Goal: Task Accomplishment & Management: Complete application form

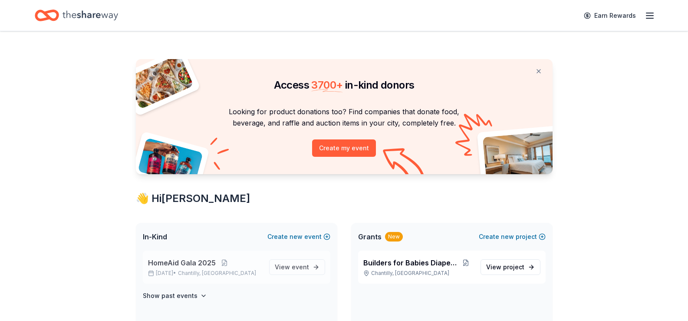
click at [196, 267] on span "HomeAid Gala 2025" at bounding box center [182, 262] width 68 height 10
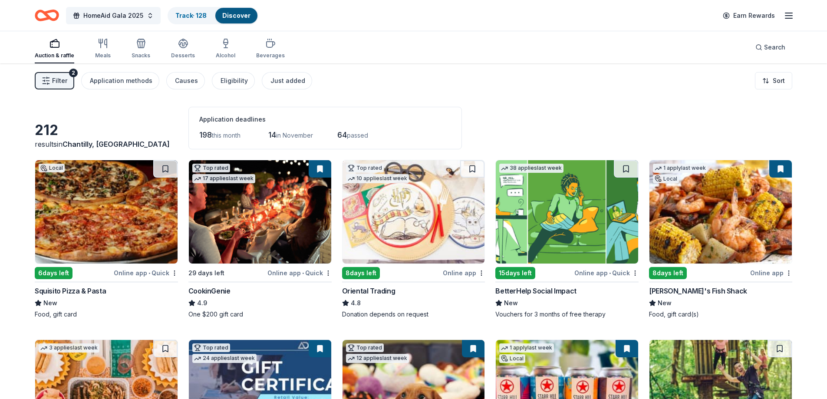
click at [554, 217] on img at bounding box center [567, 211] width 142 height 103
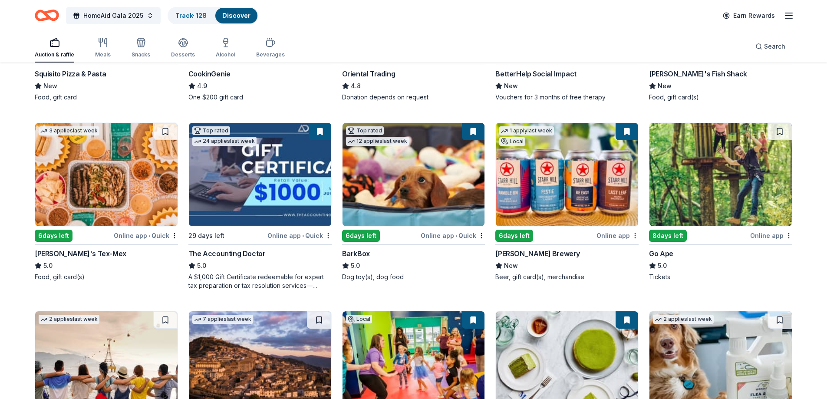
scroll to position [260, 0]
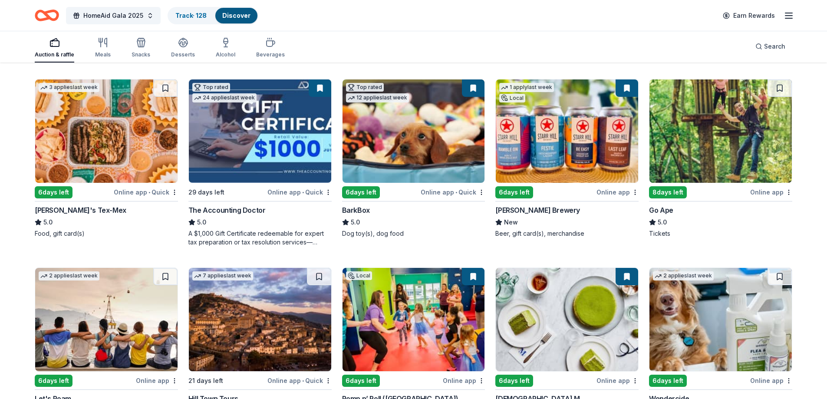
click at [105, 130] on img at bounding box center [106, 130] width 142 height 103
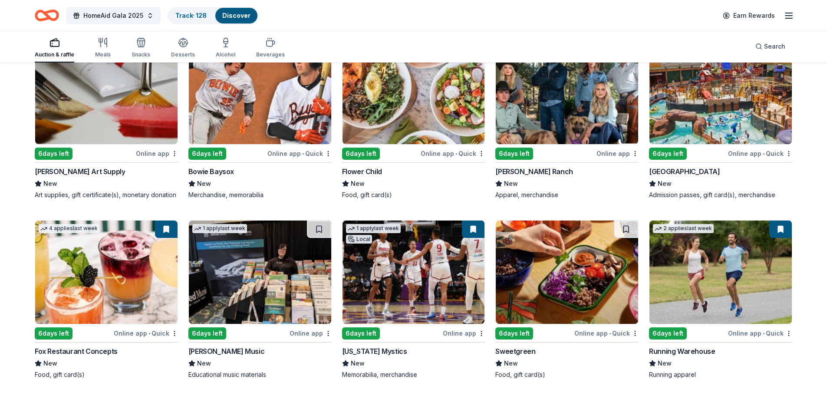
scroll to position [2489, 0]
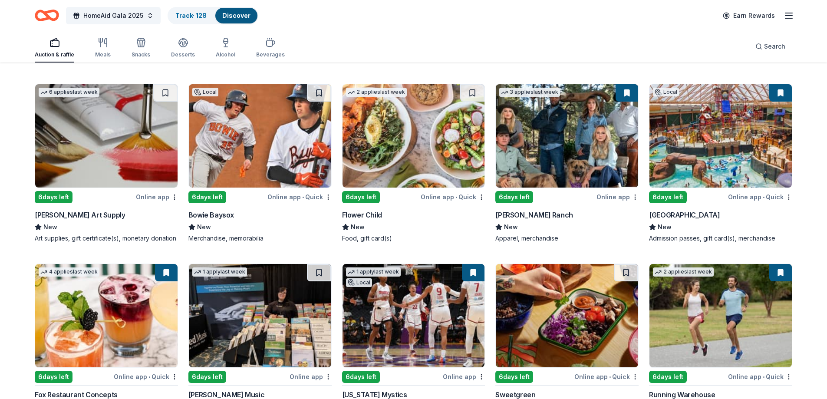
click at [387, 131] on img at bounding box center [413, 135] width 142 height 103
click at [243, 148] on img at bounding box center [260, 135] width 142 height 103
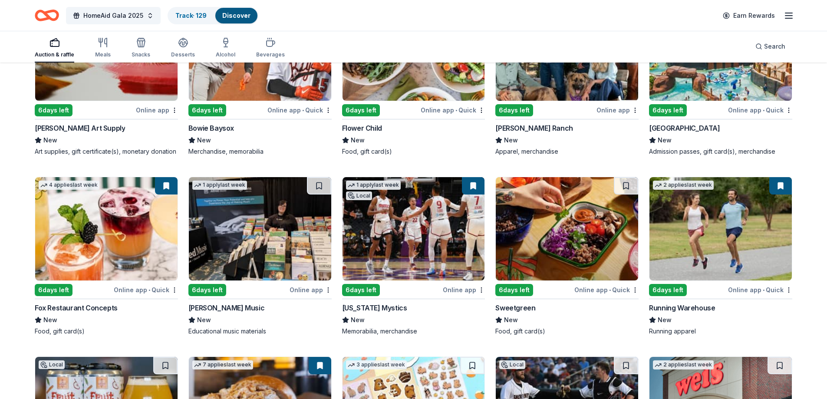
scroll to position [2619, 0]
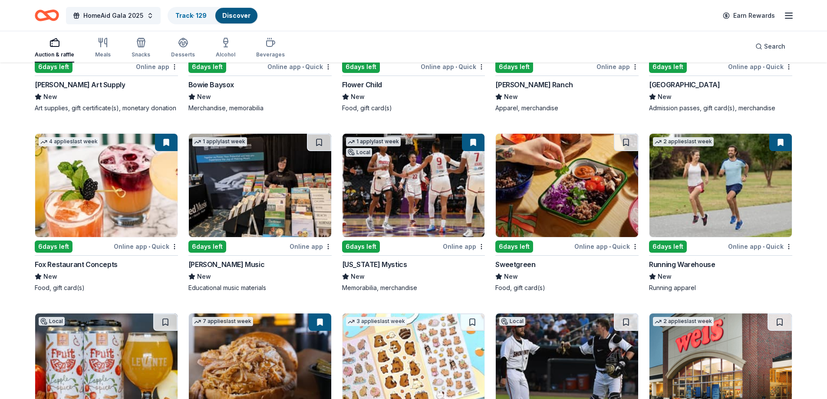
click at [583, 181] on img at bounding box center [567, 185] width 142 height 103
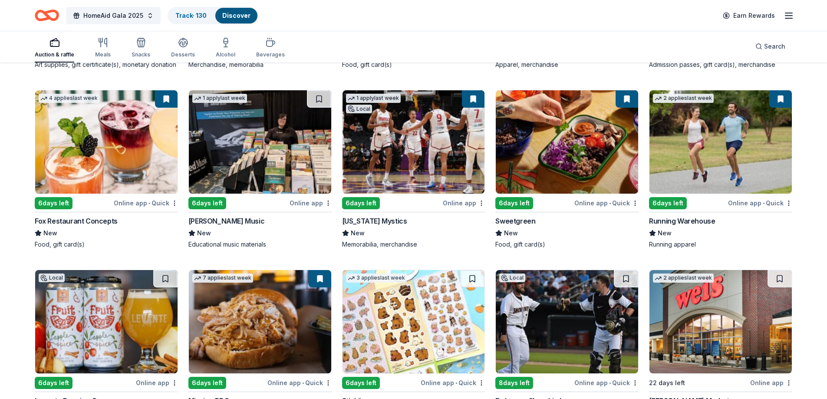
scroll to position [2750, 0]
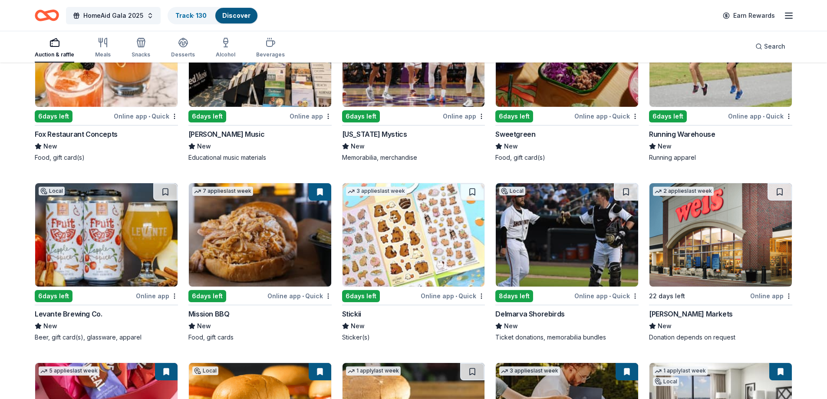
click at [544, 232] on img at bounding box center [567, 234] width 142 height 103
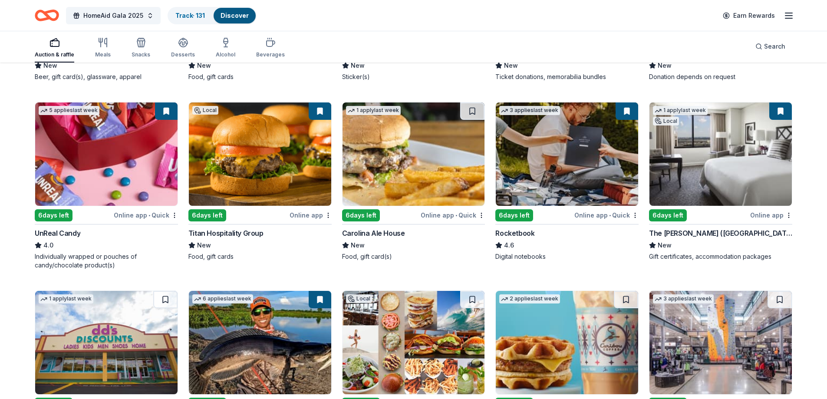
scroll to position [3130, 0]
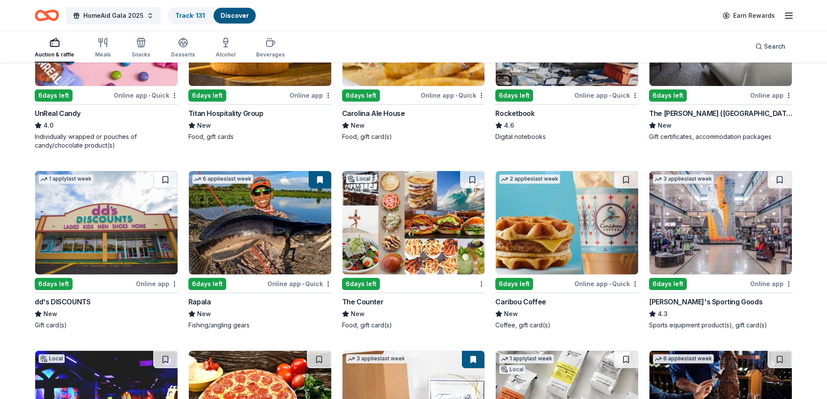
click at [555, 215] on img at bounding box center [567, 222] width 142 height 103
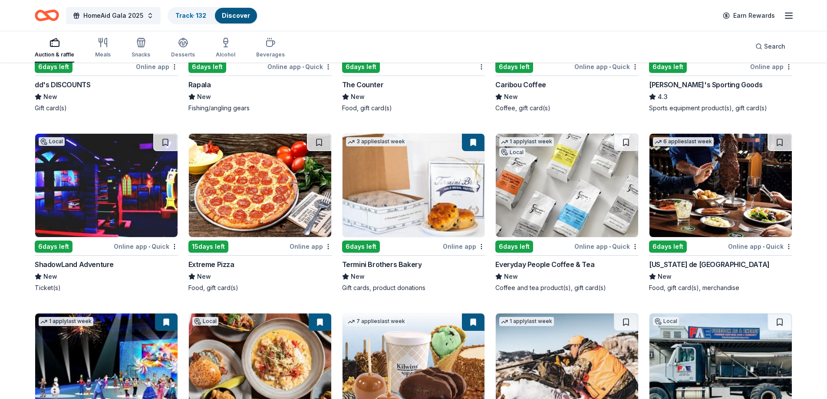
scroll to position [3390, 0]
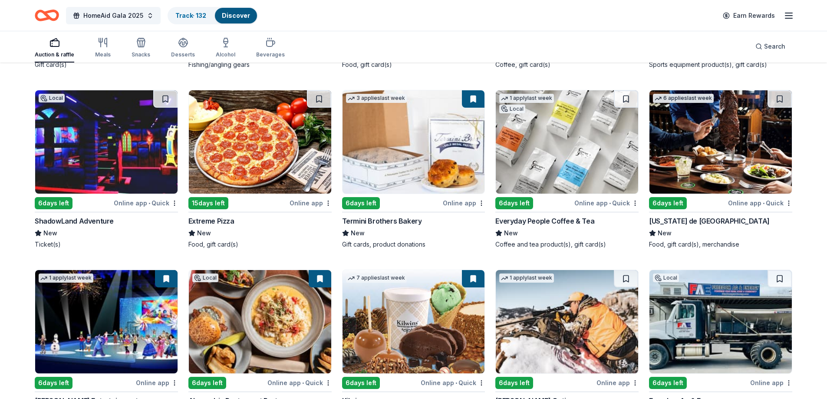
click at [687, 156] on img at bounding box center [720, 141] width 142 height 103
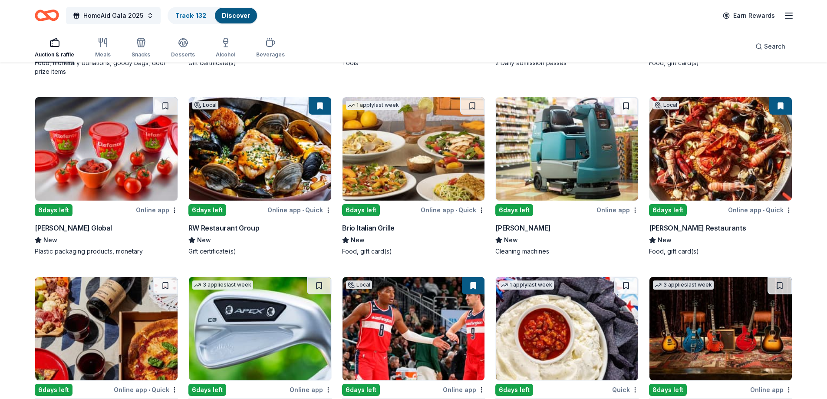
scroll to position [4234, 0]
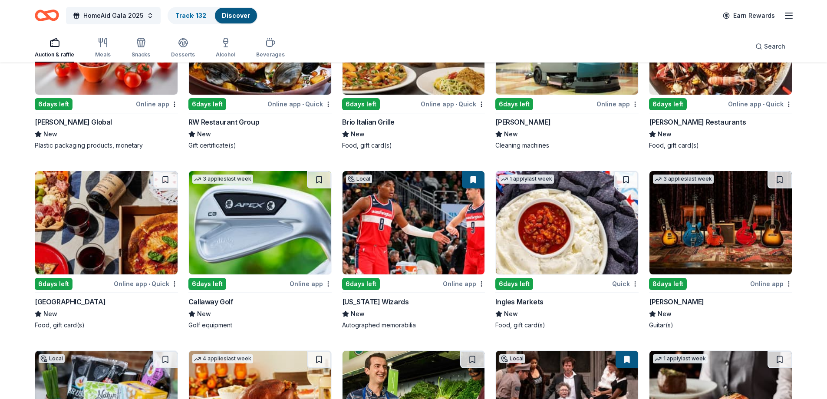
click at [687, 213] on img at bounding box center [720, 222] width 142 height 103
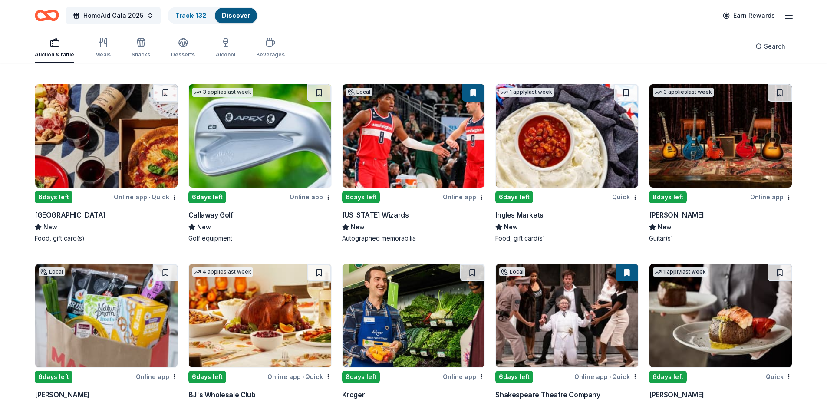
scroll to position [4407, 0]
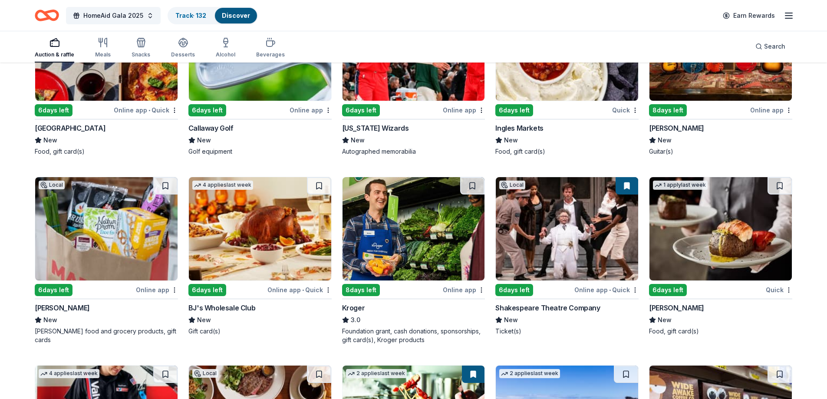
click at [687, 247] on img at bounding box center [720, 228] width 142 height 103
click at [412, 235] on img at bounding box center [413, 228] width 142 height 103
click at [237, 224] on img at bounding box center [260, 228] width 142 height 103
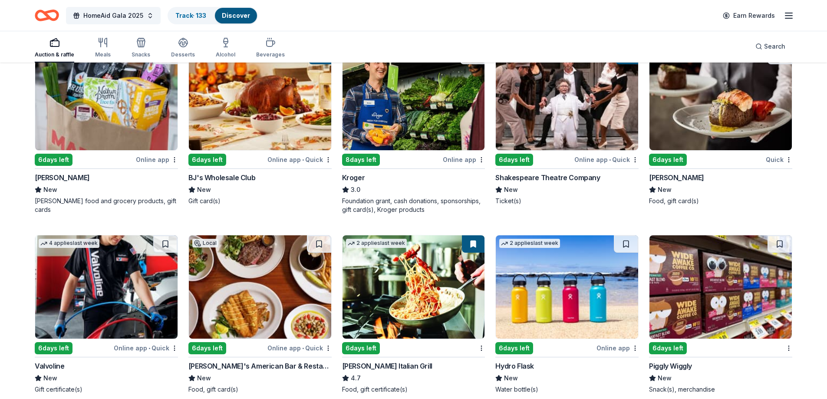
scroll to position [4601, 0]
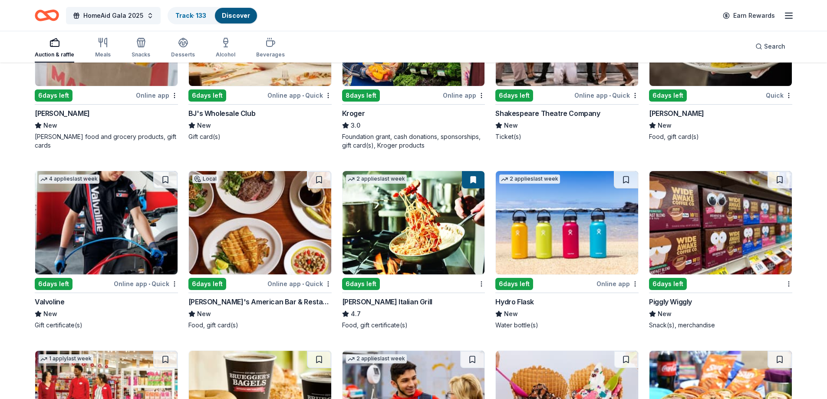
click at [105, 220] on img at bounding box center [106, 222] width 142 height 103
click at [256, 220] on img at bounding box center [260, 222] width 142 height 103
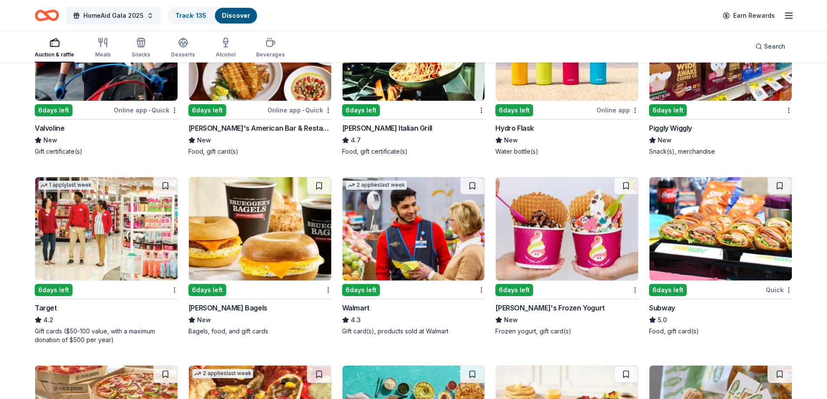
click at [390, 246] on img at bounding box center [413, 228] width 142 height 103
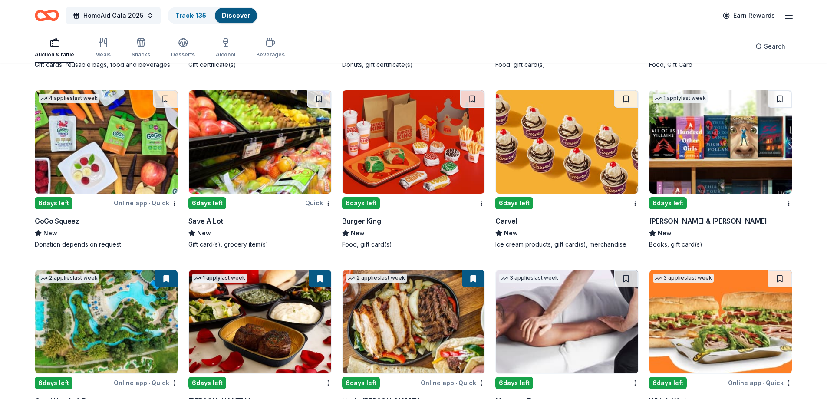
scroll to position [5554, 0]
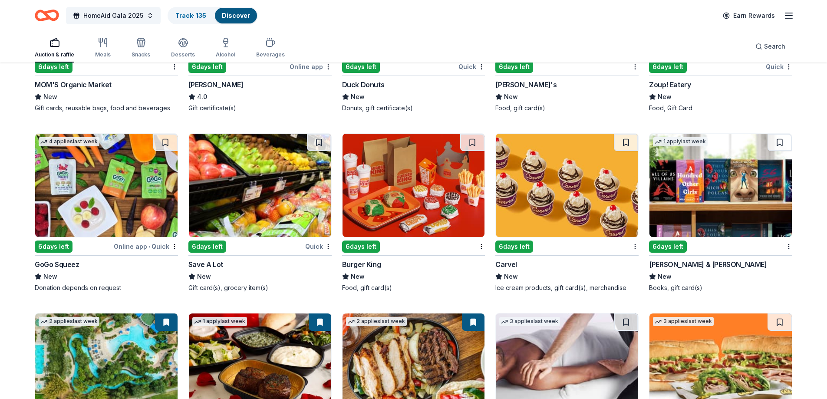
click at [687, 179] on img at bounding box center [720, 185] width 142 height 103
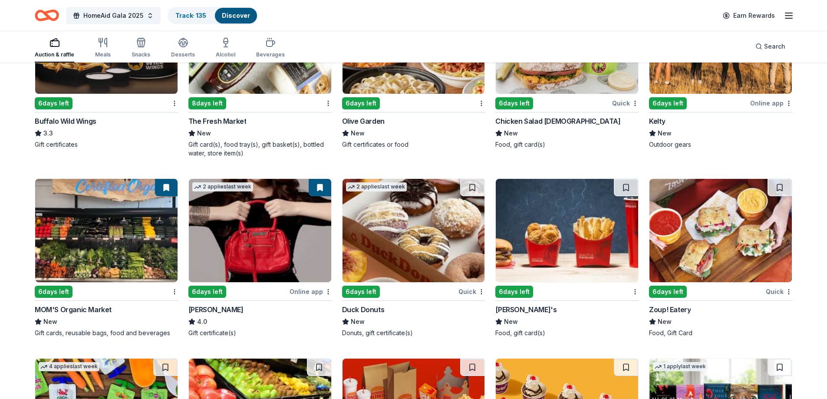
scroll to position [5199, 0]
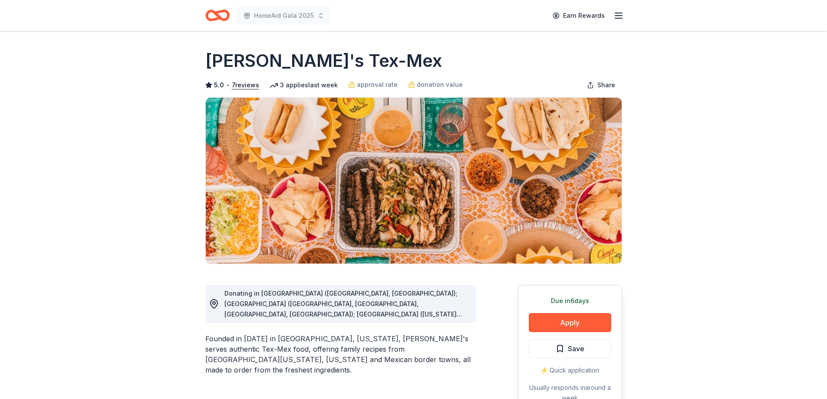
scroll to position [87, 0]
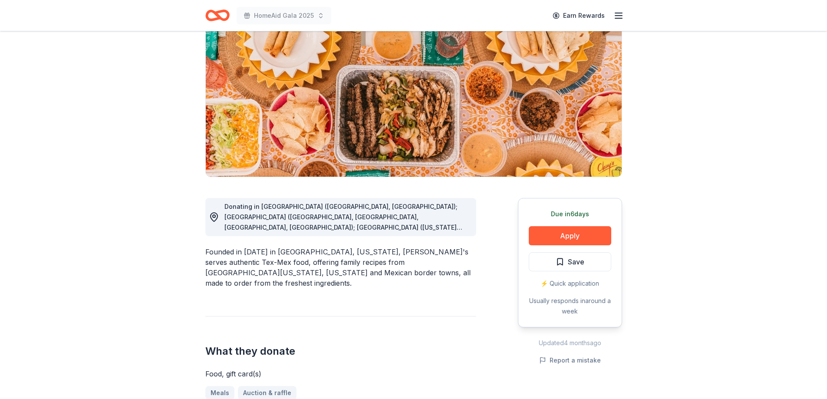
click at [453, 229] on span "Donating in AL (Birmingham, Huntsville); AR (Fayetteville, Little Rock, North L…" at bounding box center [346, 305] width 244 height 205
click at [404, 225] on span "Donating in AL (Birmingham, Huntsville); AR (Fayetteville, Little Rock, North L…" at bounding box center [346, 305] width 244 height 205
click at [555, 234] on button "Apply" at bounding box center [569, 235] width 82 height 19
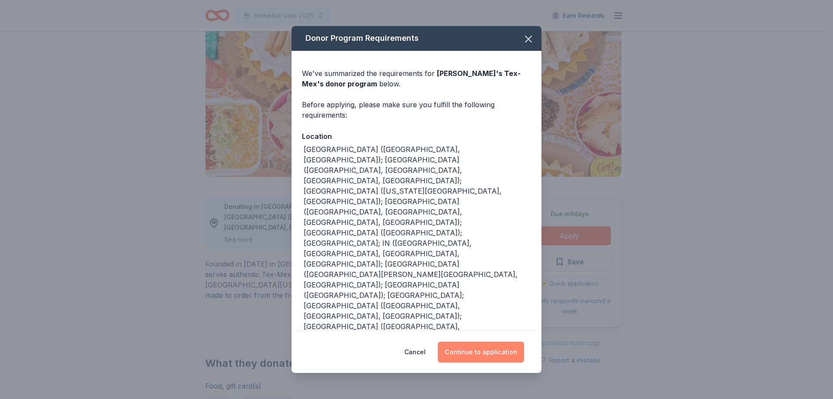
click at [469, 341] on button "Continue to application" at bounding box center [481, 351] width 86 height 21
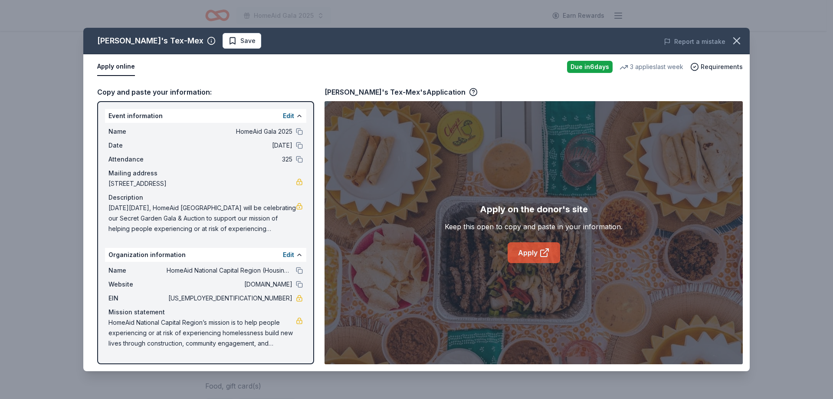
click at [542, 252] on icon at bounding box center [544, 252] width 10 height 10
click at [736, 38] on icon "button" at bounding box center [737, 41] width 12 height 12
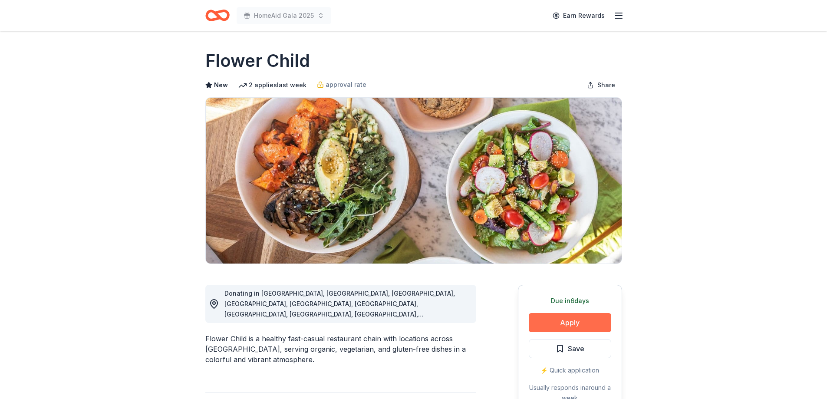
click at [565, 324] on button "Apply" at bounding box center [569, 322] width 82 height 19
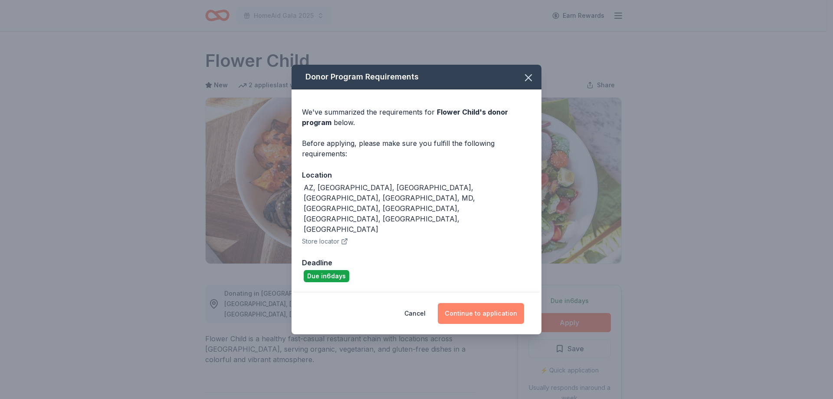
click at [490, 303] on button "Continue to application" at bounding box center [481, 313] width 86 height 21
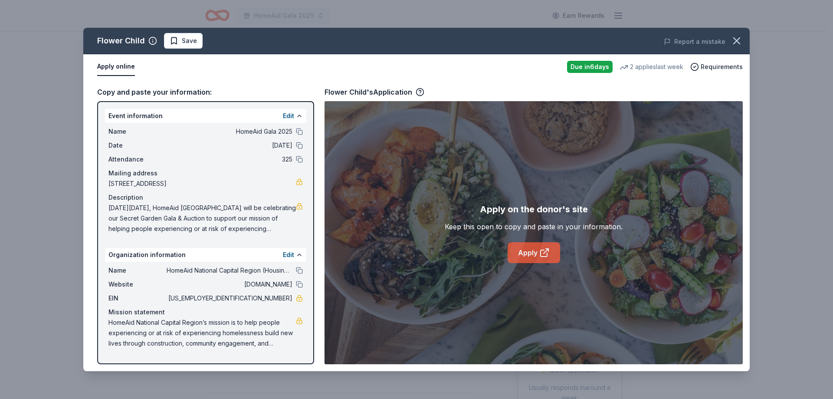
click at [538, 248] on link "Apply" at bounding box center [534, 252] width 53 height 21
click at [192, 43] on span "Save" at bounding box center [189, 41] width 15 height 10
click at [189, 41] on html "HomeAid Gala 2025 Earn Rewards Due in 6 days Share Flower Child New 2 applies l…" at bounding box center [416, 199] width 833 height 399
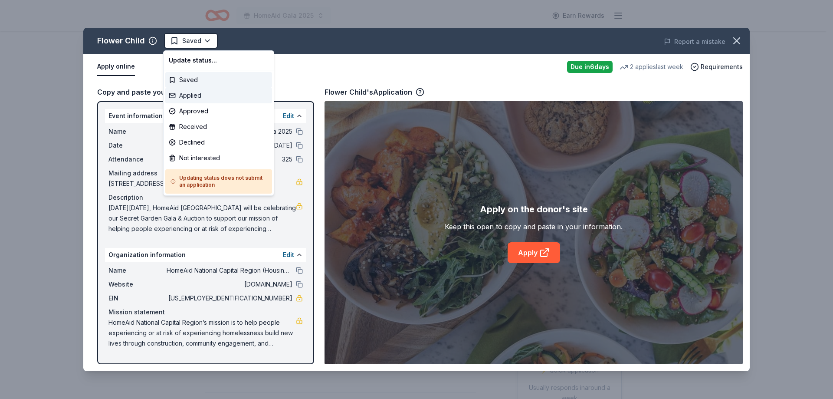
click at [199, 96] on div "Applied" at bounding box center [218, 96] width 107 height 16
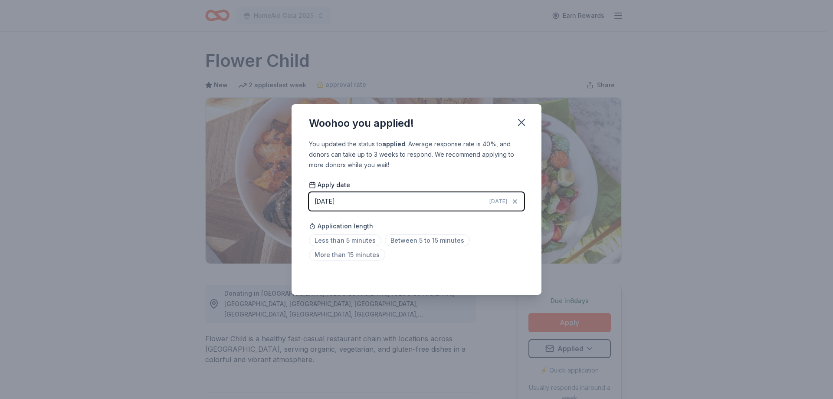
drag, startPoint x: 517, startPoint y: 122, endPoint x: 507, endPoint y: 117, distance: 11.8
click at [517, 122] on icon "button" at bounding box center [521, 122] width 12 height 12
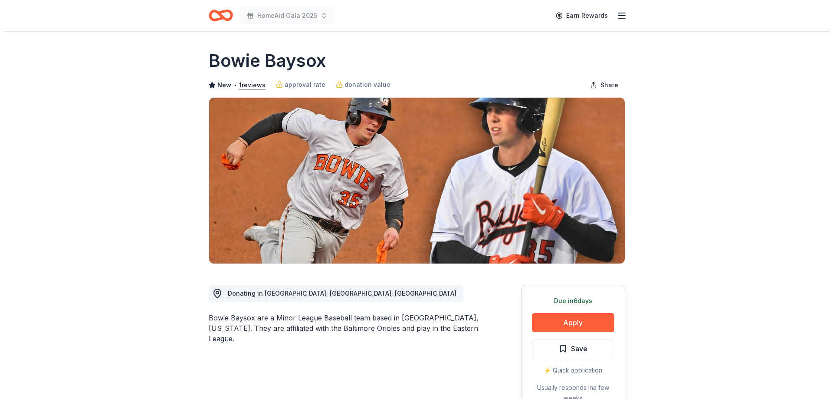
scroll to position [87, 0]
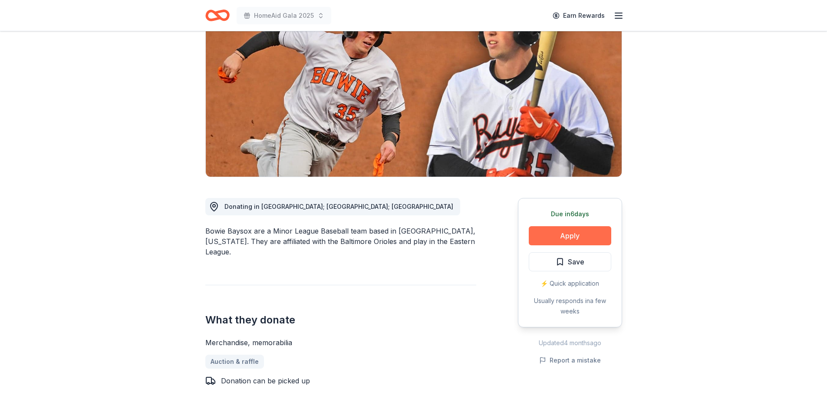
click at [568, 236] on button "Apply" at bounding box center [569, 235] width 82 height 19
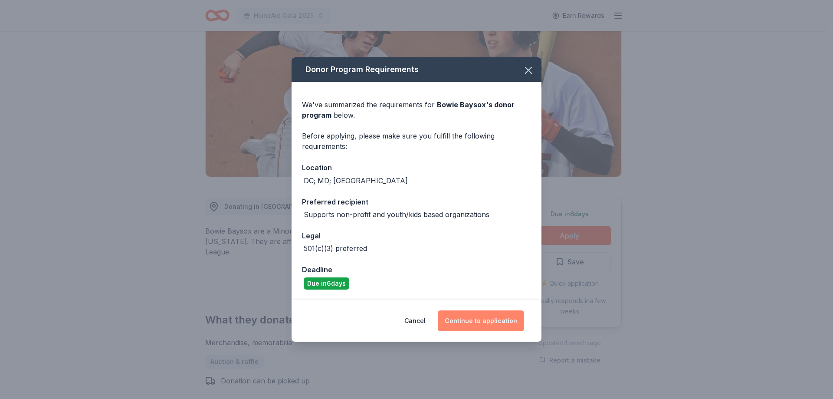
click at [482, 323] on button "Continue to application" at bounding box center [481, 320] width 86 height 21
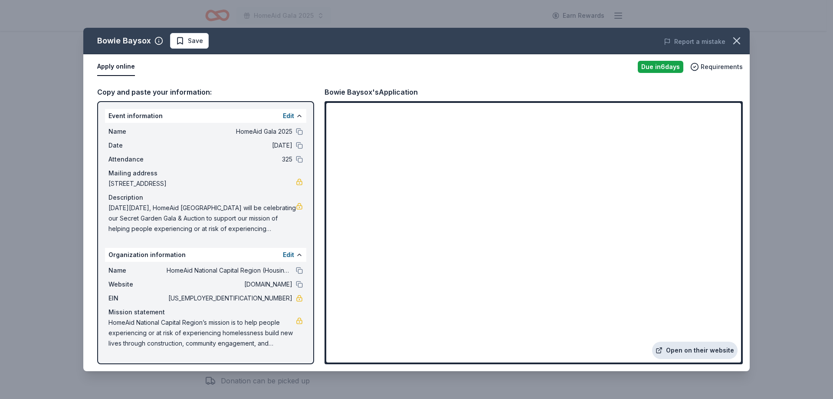
click at [701, 350] on link "Open on their website" at bounding box center [694, 349] width 85 height 17
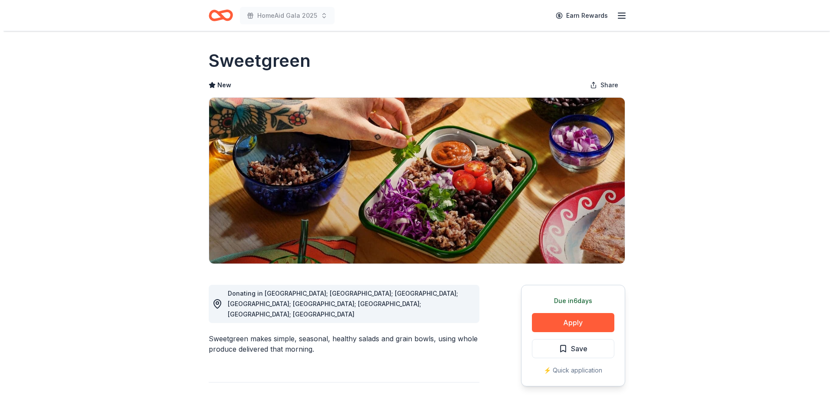
scroll to position [43, 0]
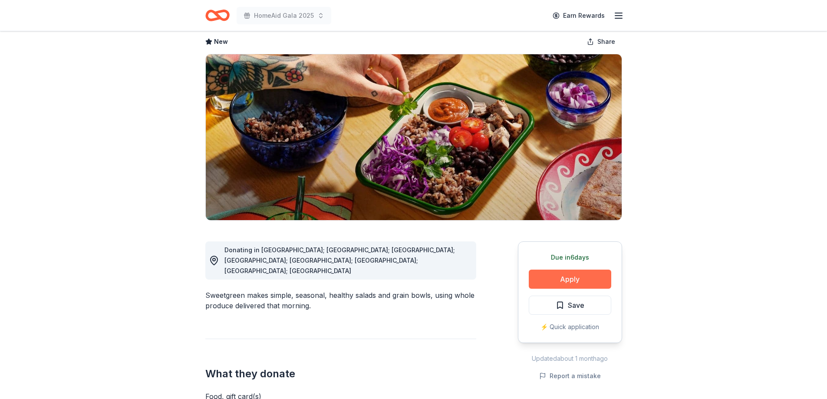
click at [555, 277] on button "Apply" at bounding box center [569, 278] width 82 height 19
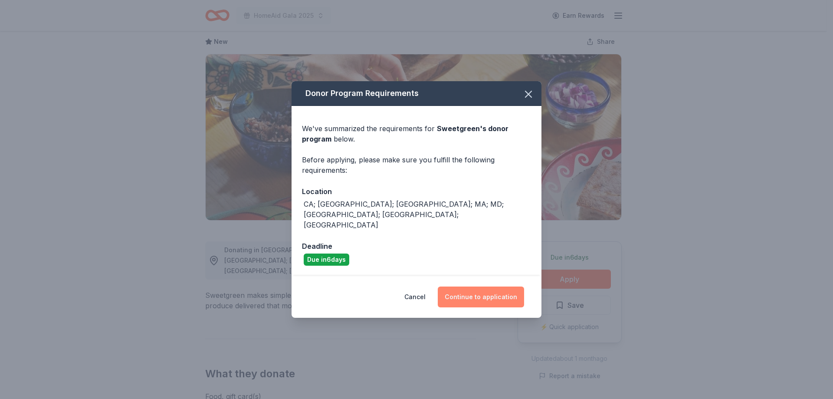
click at [461, 286] on button "Continue to application" at bounding box center [481, 296] width 86 height 21
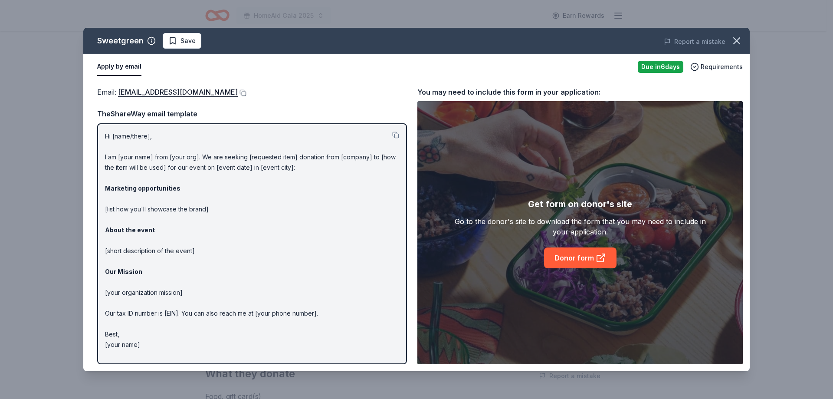
click at [238, 92] on button at bounding box center [242, 92] width 9 height 7
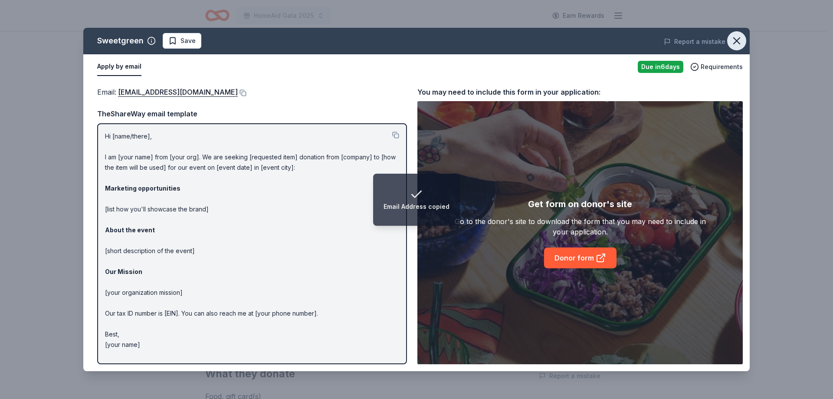
click at [737, 42] on icon "button" at bounding box center [737, 41] width 12 height 12
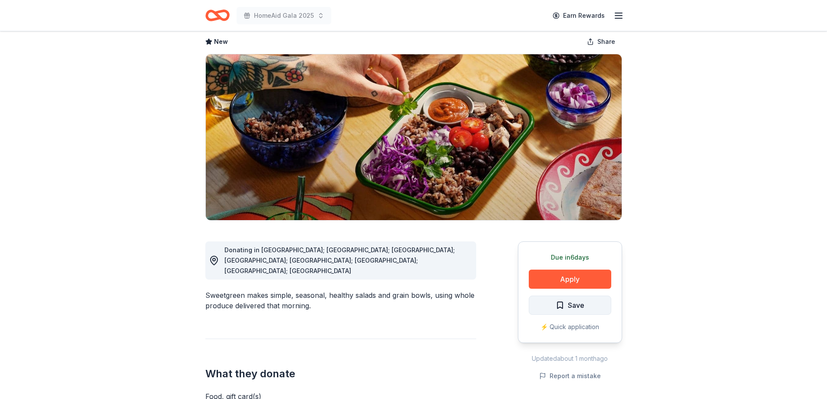
click at [566, 305] on span "Save" at bounding box center [569, 304] width 29 height 11
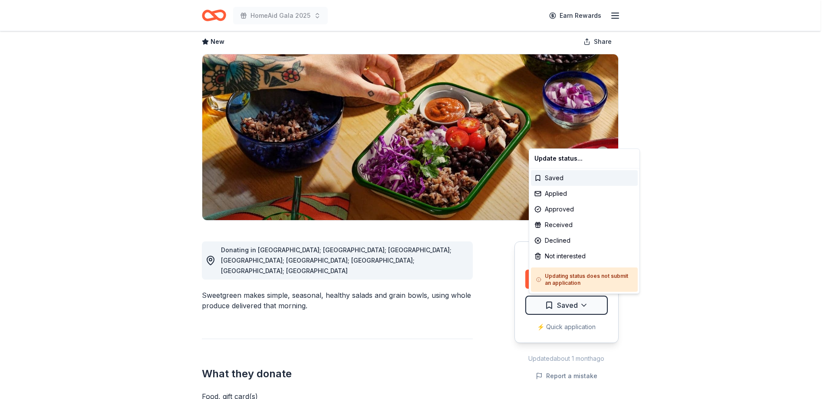
click at [566, 305] on html "HomeAid Gala 2025 Earn Rewards Due in 6 days Share Sweetgreen New Share Donatin…" at bounding box center [413, 156] width 827 height 399
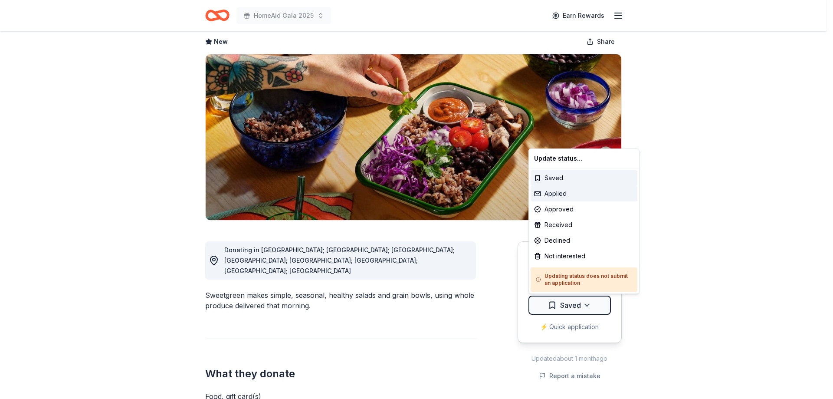
click at [561, 193] on div "Applied" at bounding box center [584, 194] width 107 height 16
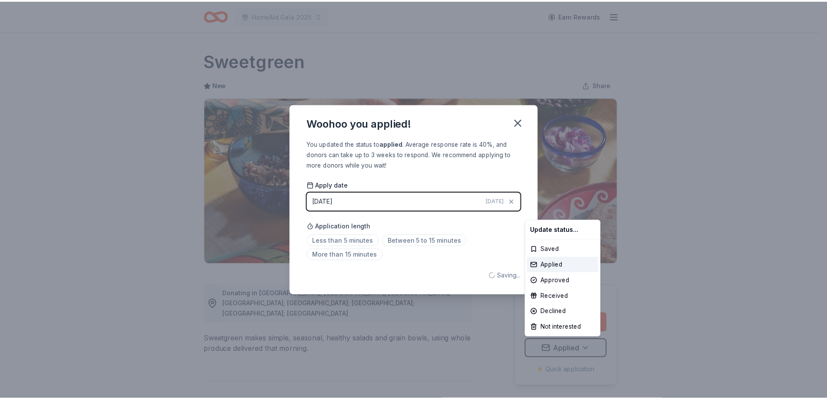
scroll to position [0, 0]
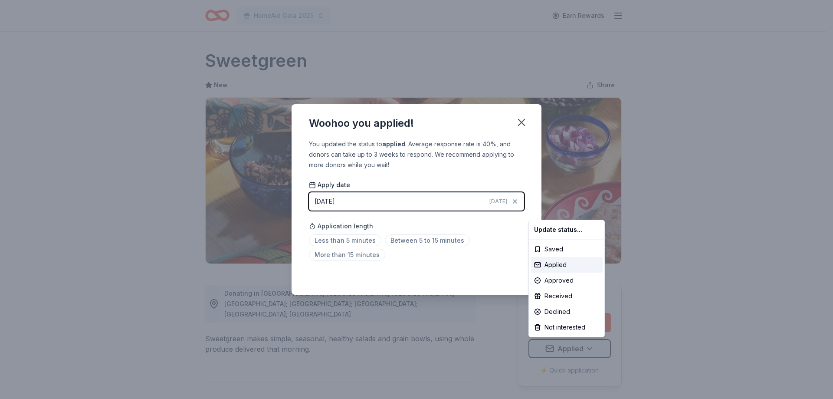
click at [520, 121] on html "HomeAid Gala 2025 Earn Rewards Due in 6 days Share Sweetgreen New Share Donatin…" at bounding box center [416, 199] width 833 height 399
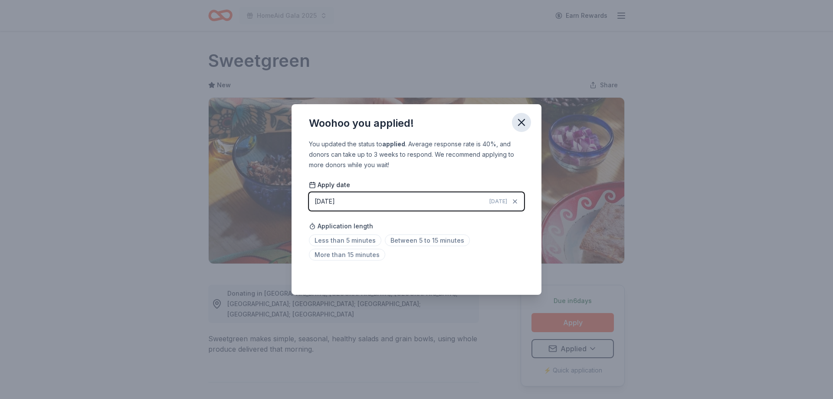
click at [519, 123] on icon "button" at bounding box center [521, 122] width 12 height 12
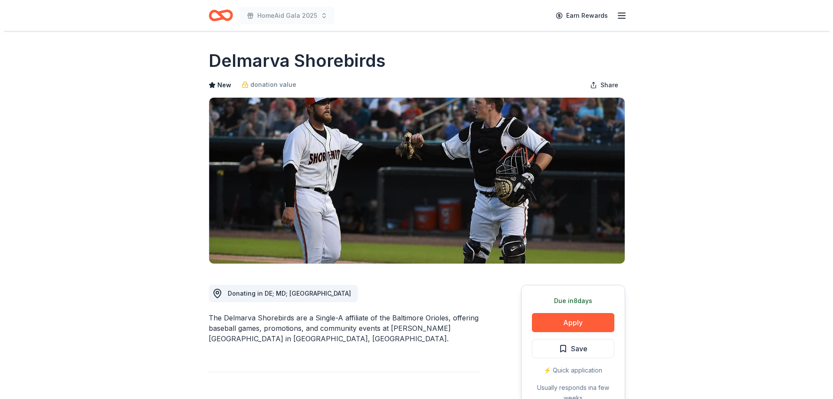
scroll to position [87, 0]
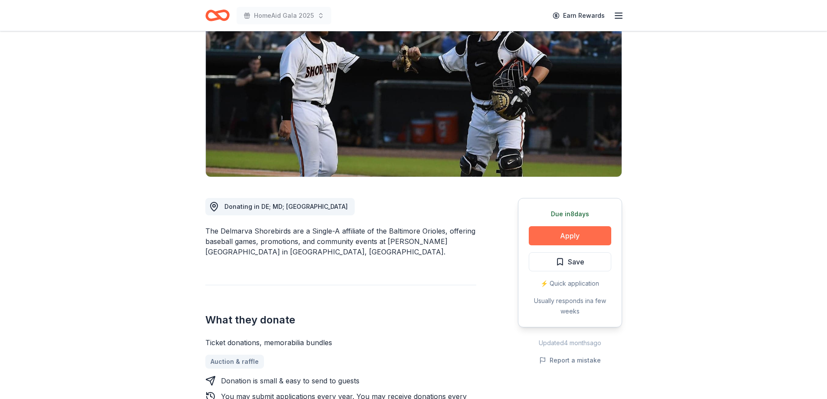
click at [570, 235] on button "Apply" at bounding box center [569, 235] width 82 height 19
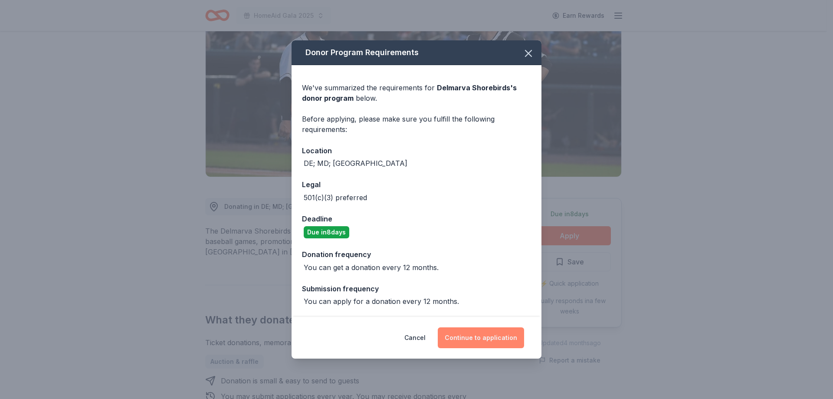
click at [466, 335] on button "Continue to application" at bounding box center [481, 337] width 86 height 21
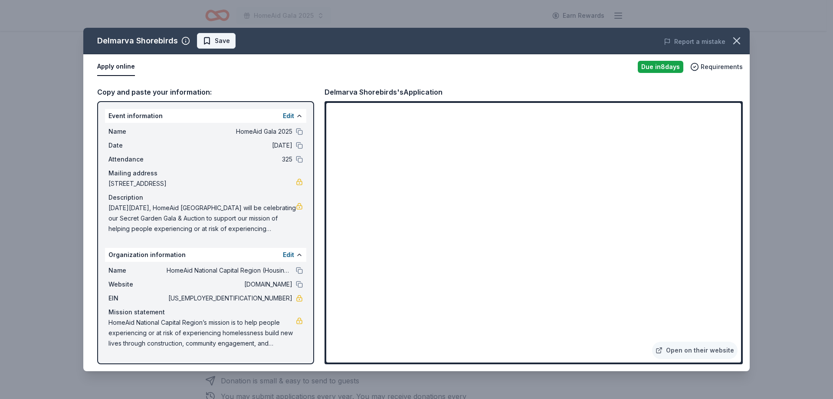
click at [220, 44] on span "Save" at bounding box center [222, 41] width 15 height 10
click at [222, 43] on html "HomeAid Gala 2025 Earn Rewards Due in 8 days Share Delmarva Shorebirds New dona…" at bounding box center [416, 112] width 833 height 399
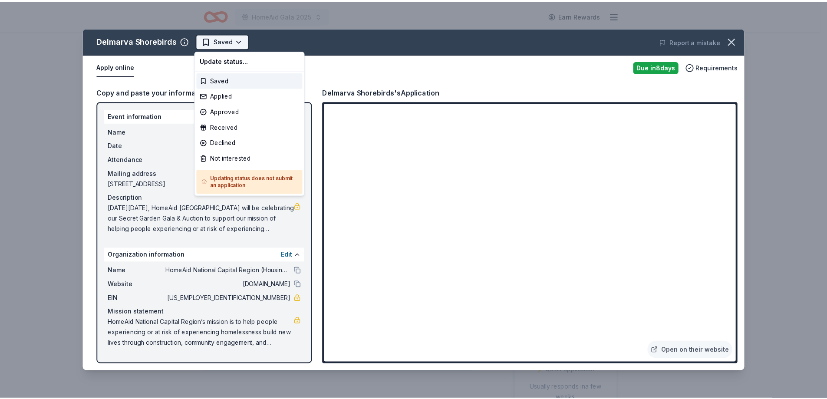
scroll to position [0, 0]
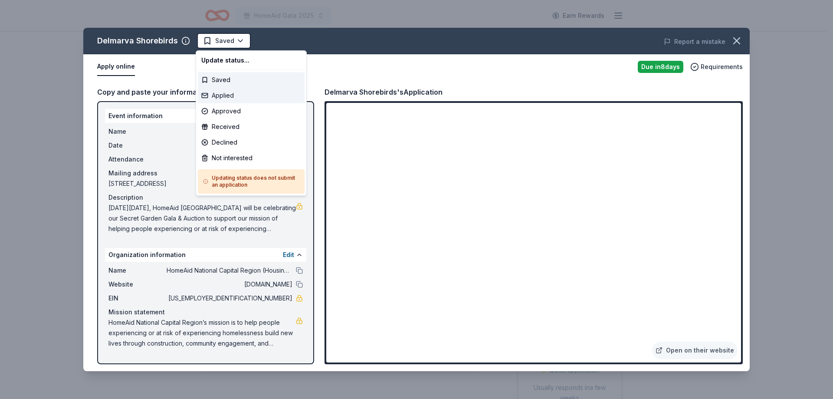
click at [225, 95] on div "Applied" at bounding box center [251, 96] width 107 height 16
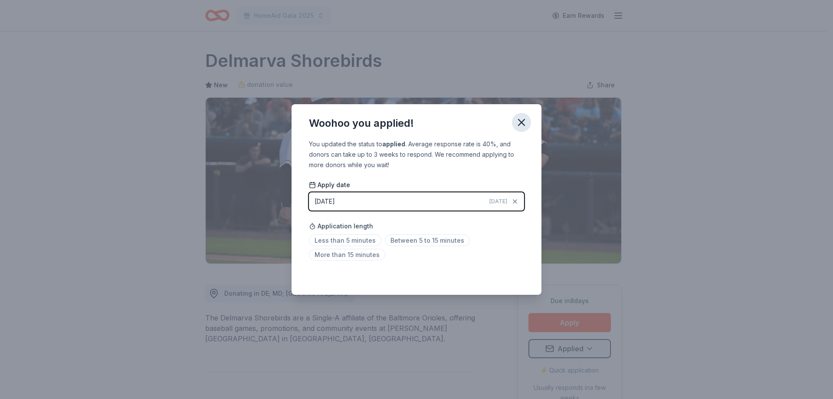
click at [524, 121] on icon "button" at bounding box center [521, 122] width 12 height 12
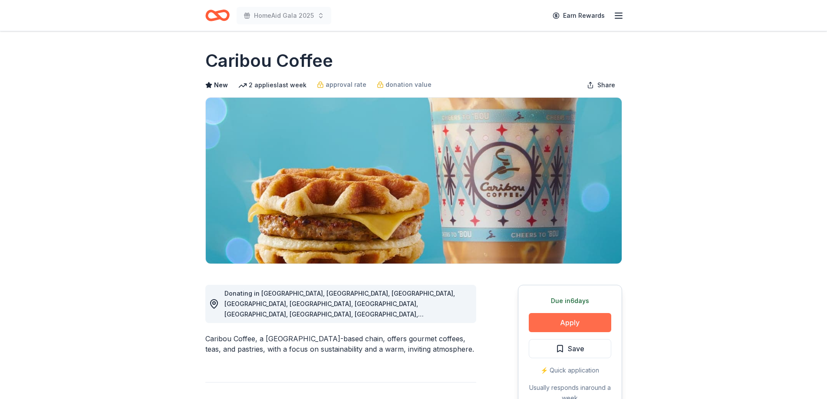
click at [580, 318] on button "Apply" at bounding box center [569, 322] width 82 height 19
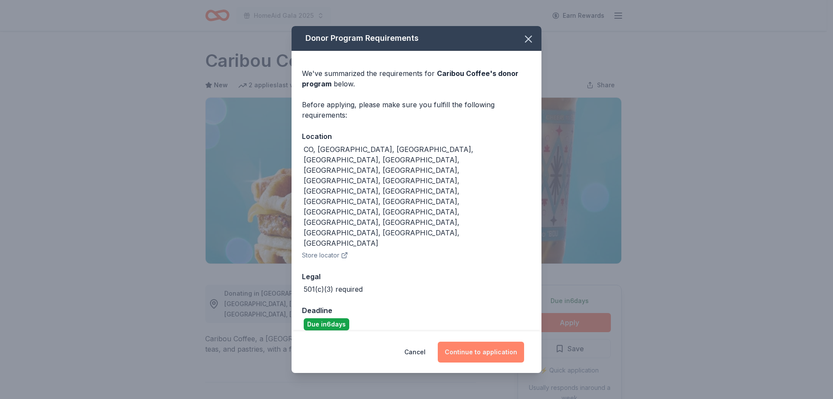
click at [469, 341] on button "Continue to application" at bounding box center [481, 351] width 86 height 21
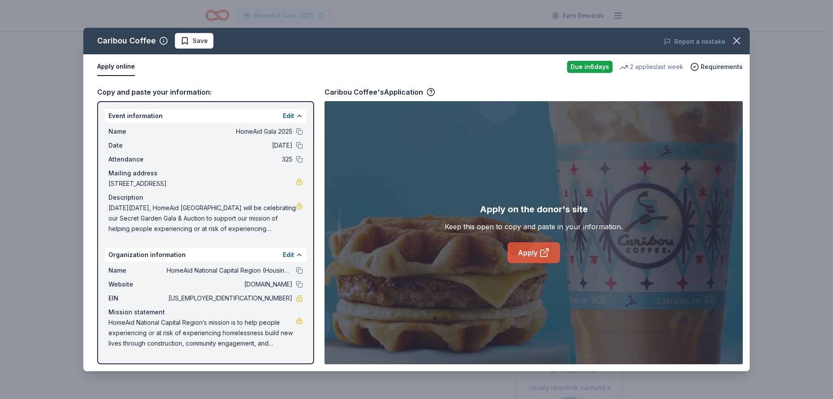
click at [530, 253] on link "Apply" at bounding box center [534, 252] width 53 height 21
click at [189, 46] on button "Save" at bounding box center [194, 41] width 39 height 16
click at [192, 43] on html "HomeAid Gala 2025 Earn Rewards Due [DATE] Share Caribou Coffee New 2 applies la…" at bounding box center [416, 199] width 833 height 399
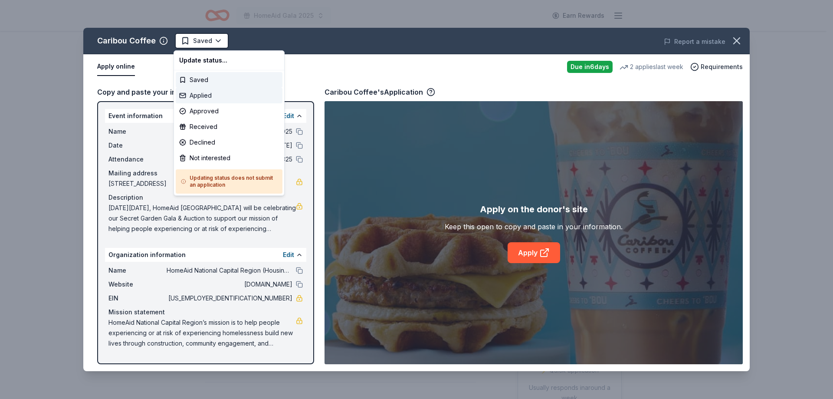
click at [199, 97] on div "Applied" at bounding box center [229, 96] width 107 height 16
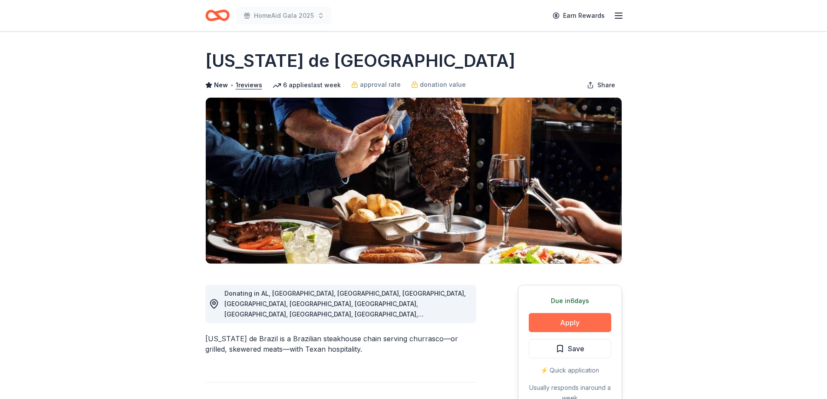
click at [569, 321] on button "Apply" at bounding box center [569, 322] width 82 height 19
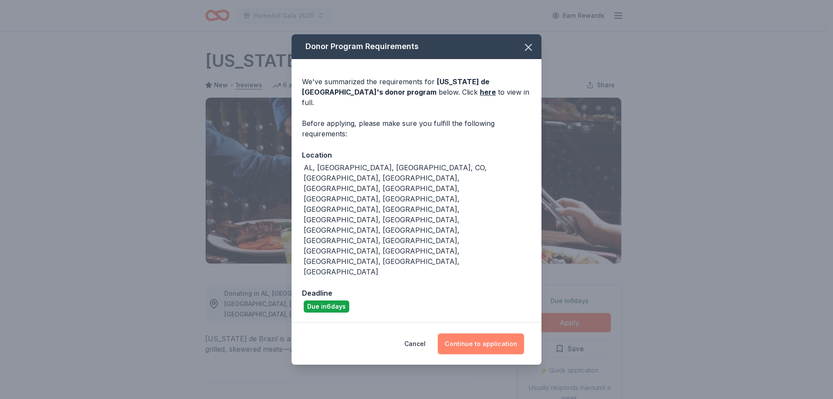
click at [486, 333] on button "Continue to application" at bounding box center [481, 343] width 86 height 21
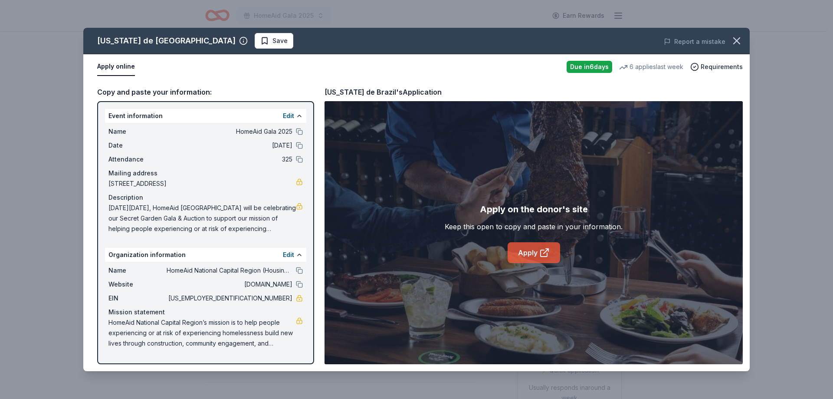
click at [528, 252] on link "Apply" at bounding box center [534, 252] width 53 height 21
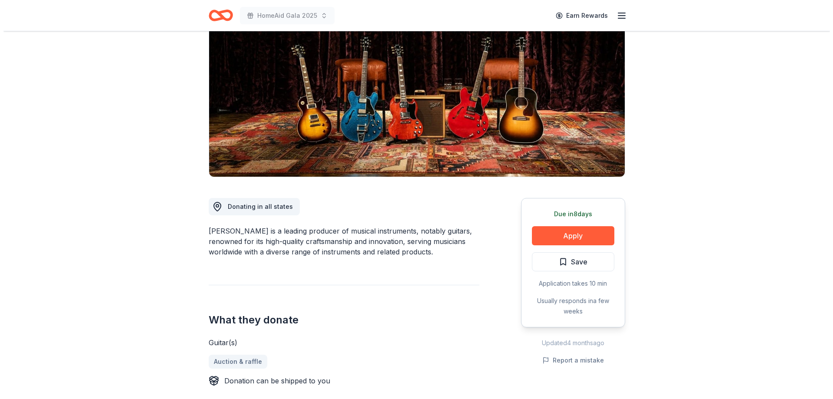
scroll to position [87, 0]
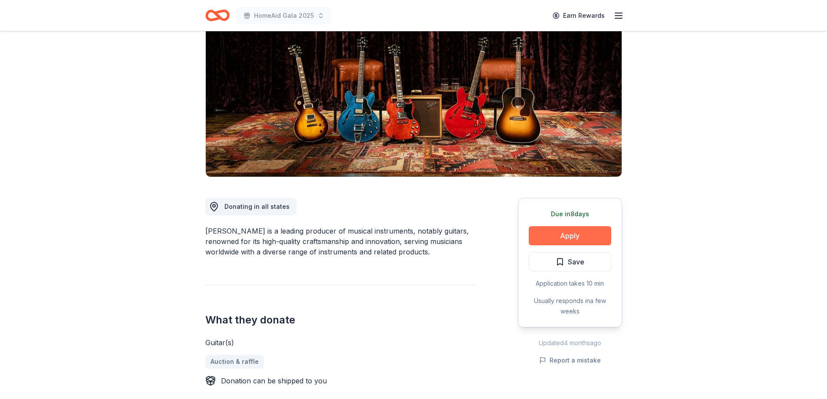
click at [581, 240] on button "Apply" at bounding box center [569, 235] width 82 height 19
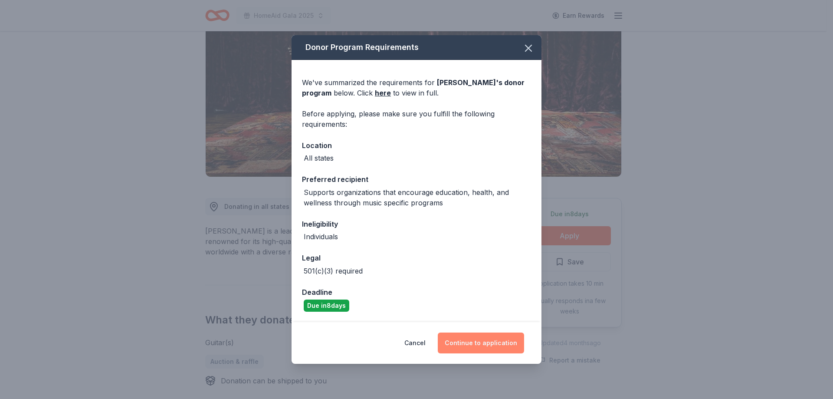
click at [495, 345] on button "Continue to application" at bounding box center [481, 342] width 86 height 21
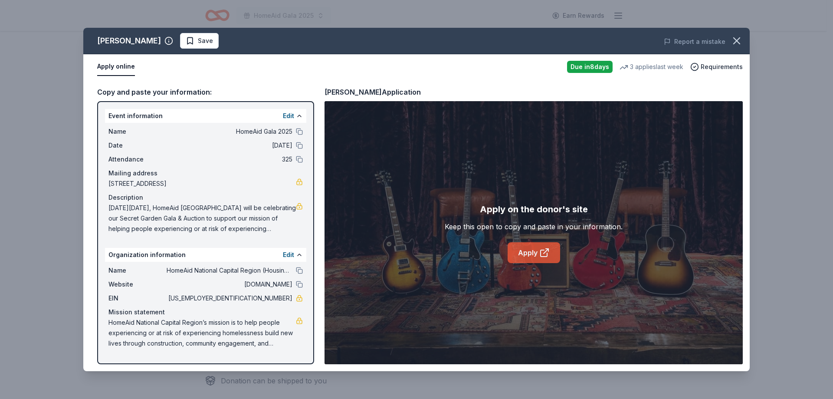
click at [538, 249] on link "Apply" at bounding box center [534, 252] width 53 height 21
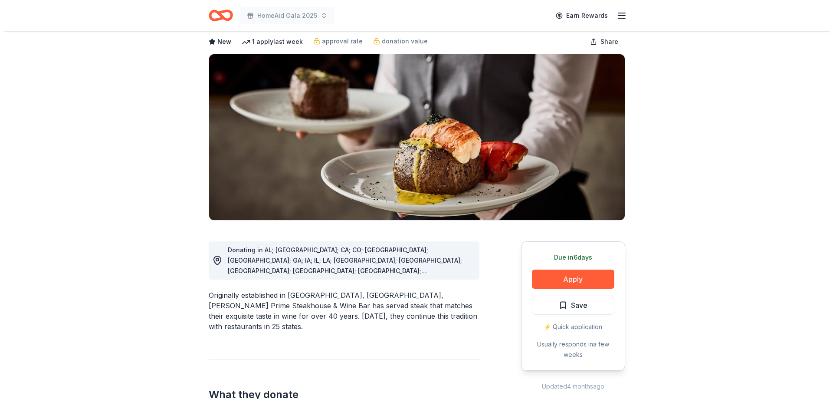
scroll to position [87, 0]
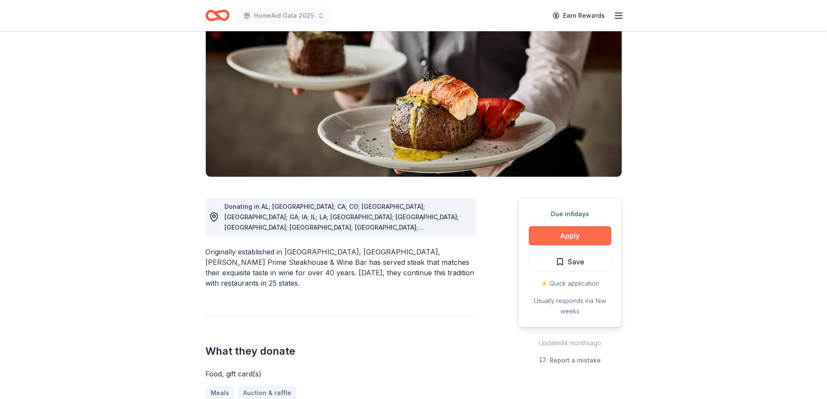
click at [565, 234] on button "Apply" at bounding box center [569, 235] width 82 height 19
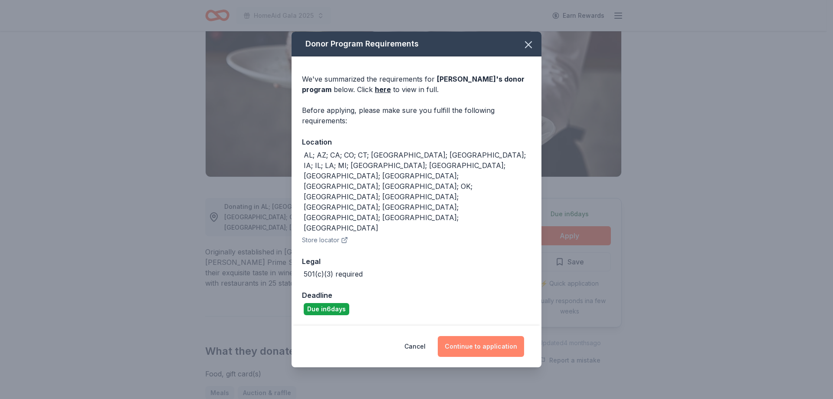
click at [479, 336] on button "Continue to application" at bounding box center [481, 346] width 86 height 21
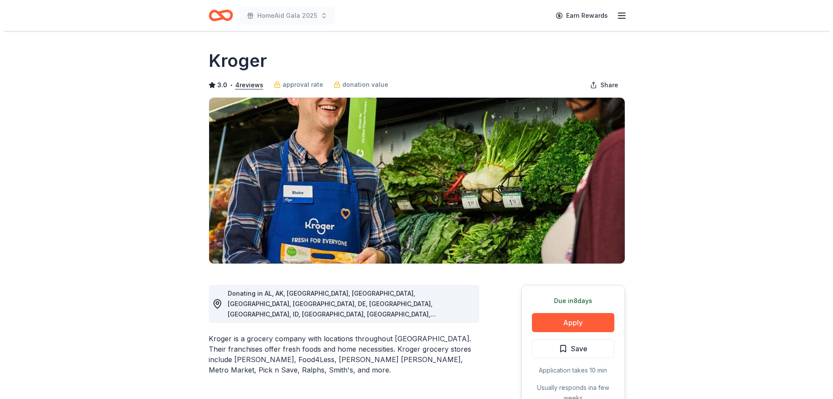
scroll to position [43, 0]
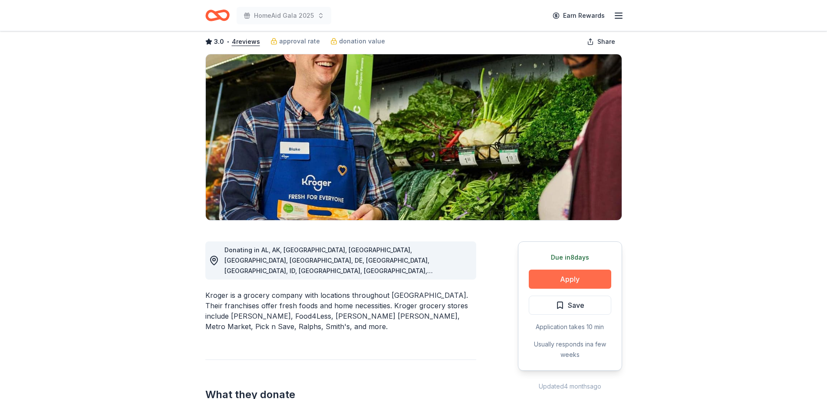
click at [562, 282] on button "Apply" at bounding box center [569, 278] width 82 height 19
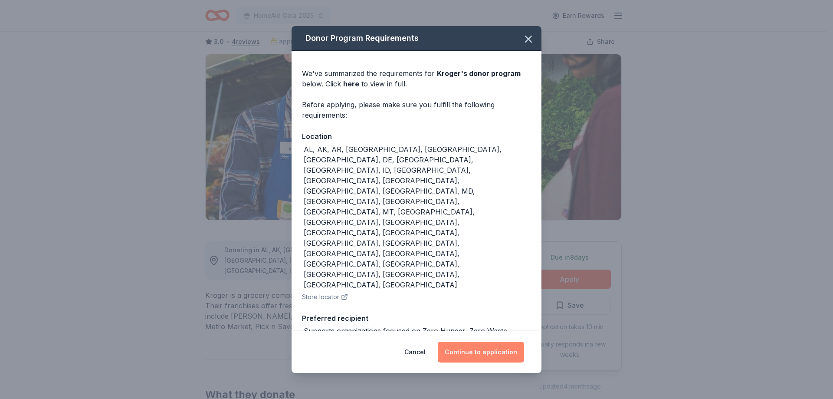
click at [492, 343] on button "Continue to application" at bounding box center [481, 351] width 86 height 21
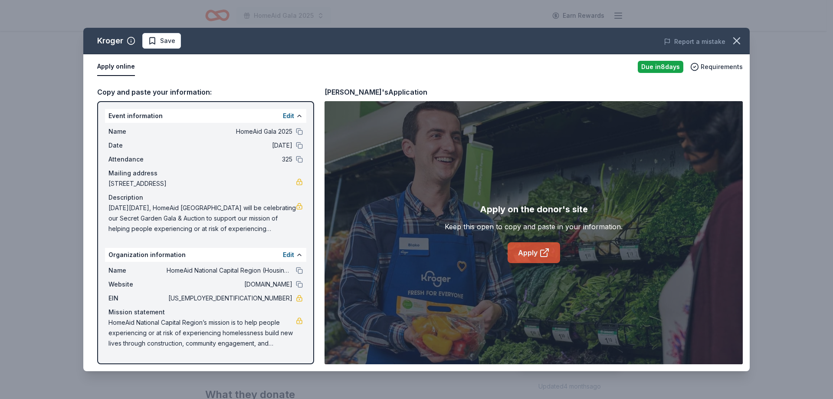
click at [538, 253] on link "Apply" at bounding box center [534, 252] width 53 height 21
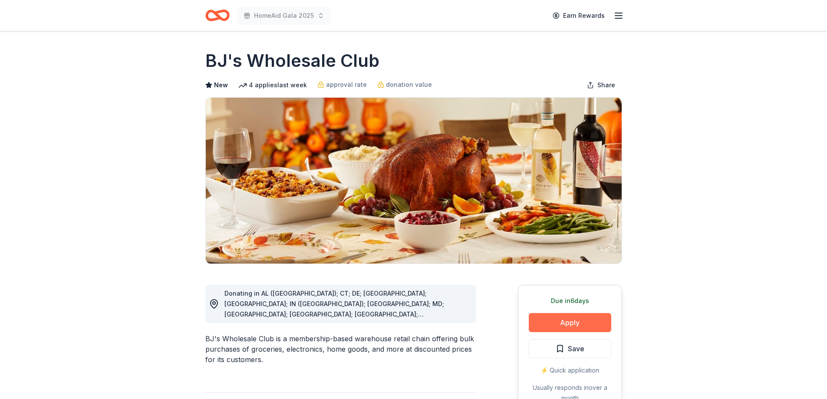
click at [572, 320] on button "Apply" at bounding box center [569, 322] width 82 height 19
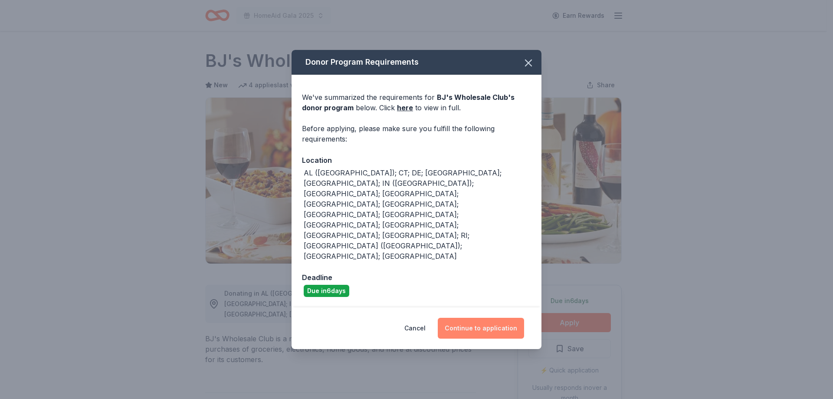
click at [499, 318] on button "Continue to application" at bounding box center [481, 328] width 86 height 21
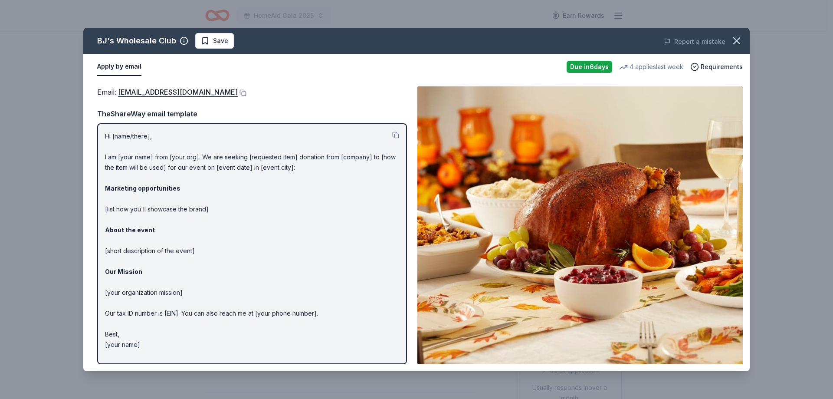
click at [238, 92] on button at bounding box center [242, 92] width 9 height 7
click at [213, 44] on span "Save" at bounding box center [220, 41] width 15 height 10
click at [208, 39] on html "HomeAid Gala 2025 Earn Rewards Due [DATE] Share BJ's Wholesale Club New 4 appli…" at bounding box center [416, 199] width 833 height 399
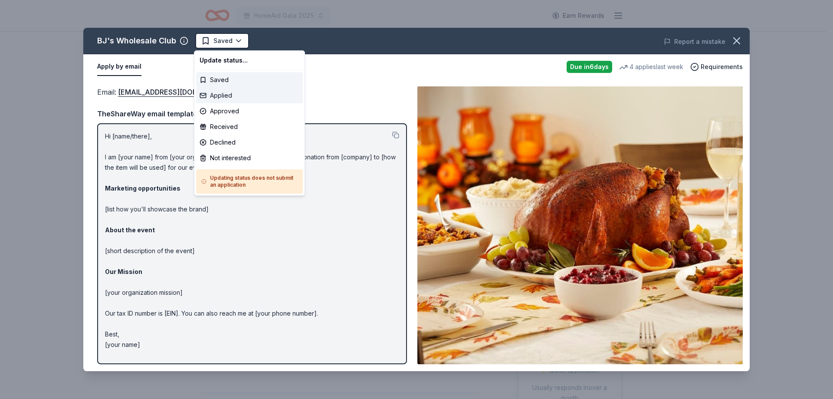
click at [218, 96] on div "Applied" at bounding box center [249, 96] width 107 height 16
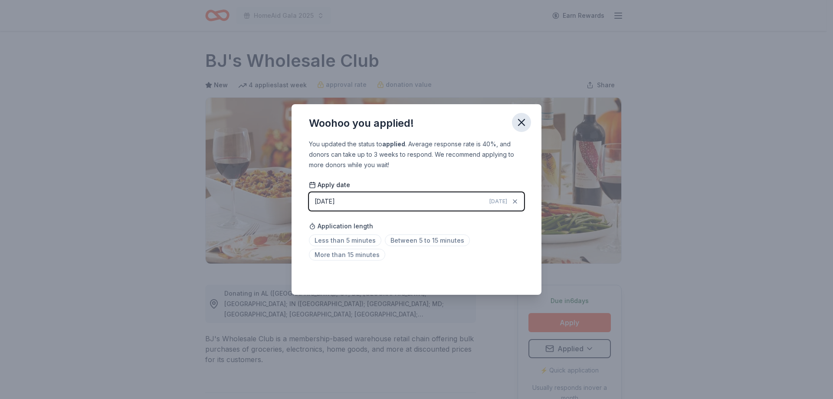
click at [520, 119] on icon "button" at bounding box center [521, 122] width 12 height 12
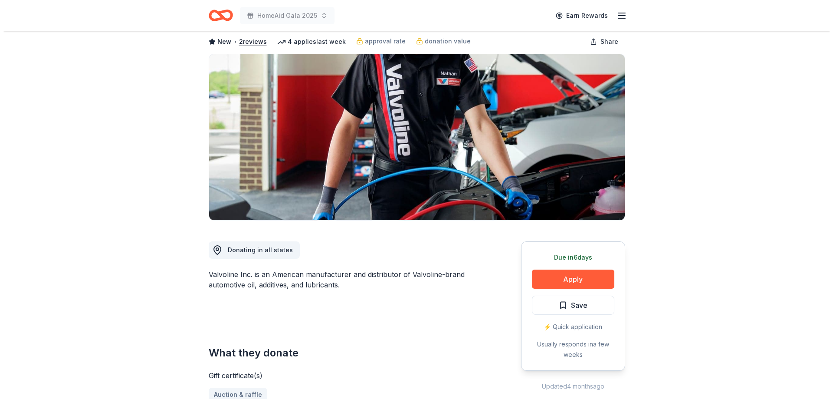
scroll to position [87, 0]
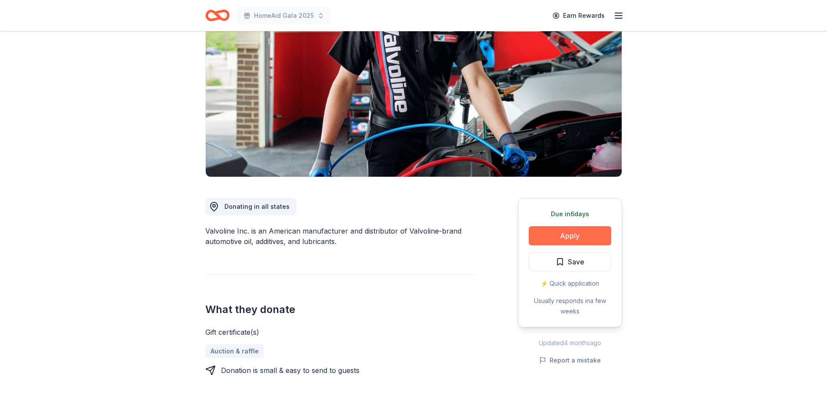
click at [567, 235] on button "Apply" at bounding box center [569, 235] width 82 height 19
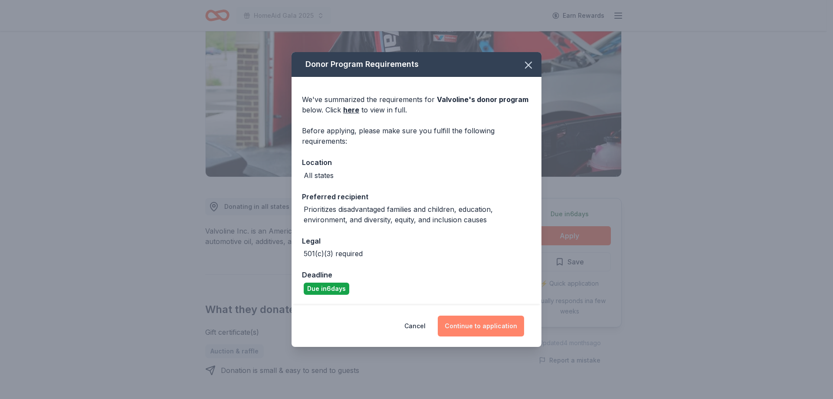
click at [487, 328] on button "Continue to application" at bounding box center [481, 325] width 86 height 21
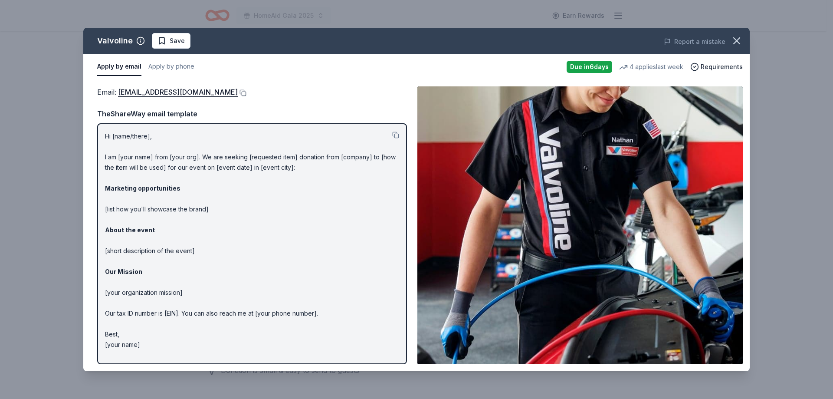
click at [238, 93] on button at bounding box center [242, 92] width 9 height 7
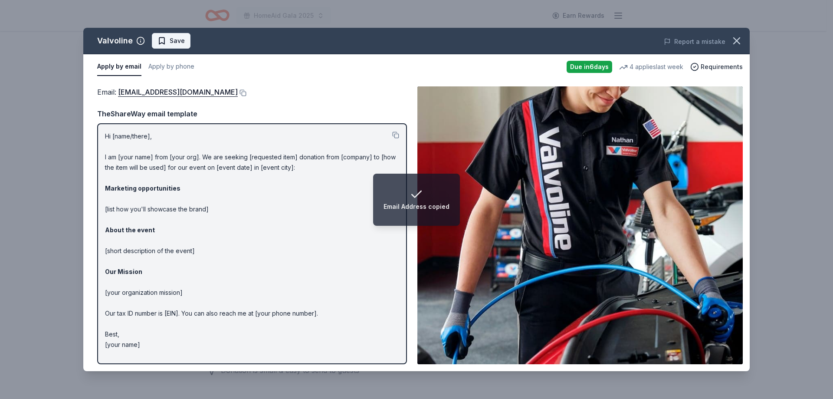
click at [170, 41] on span "Save" at bounding box center [177, 41] width 15 height 10
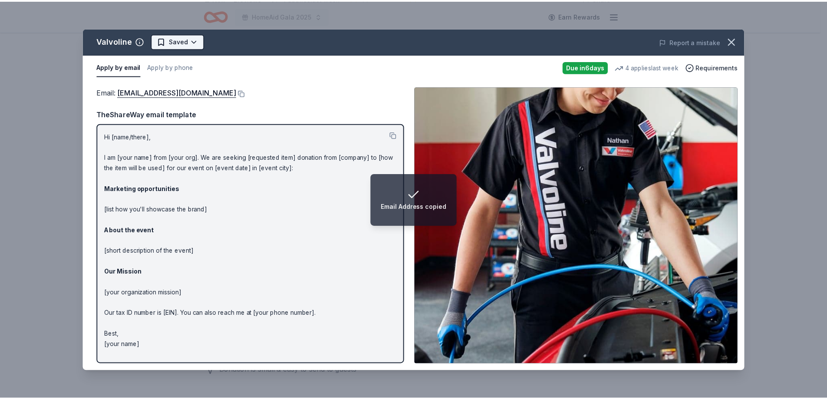
scroll to position [0, 0]
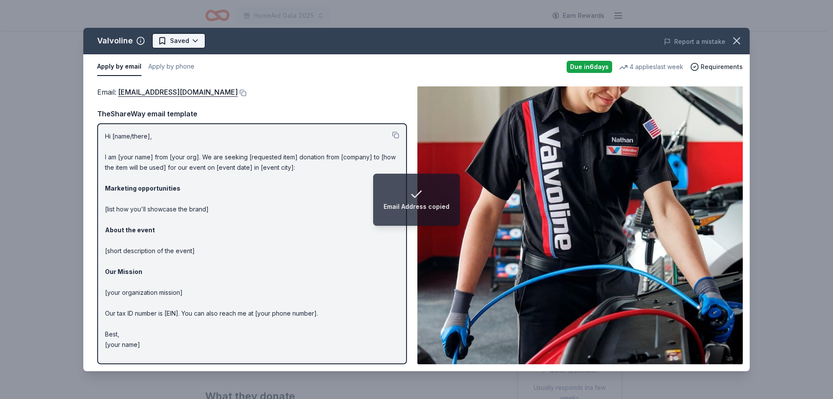
click at [170, 41] on html "Email Address copied HomeAid Gala 2025 Earn Rewards Due in 6 days Share Valvoli…" at bounding box center [416, 199] width 833 height 399
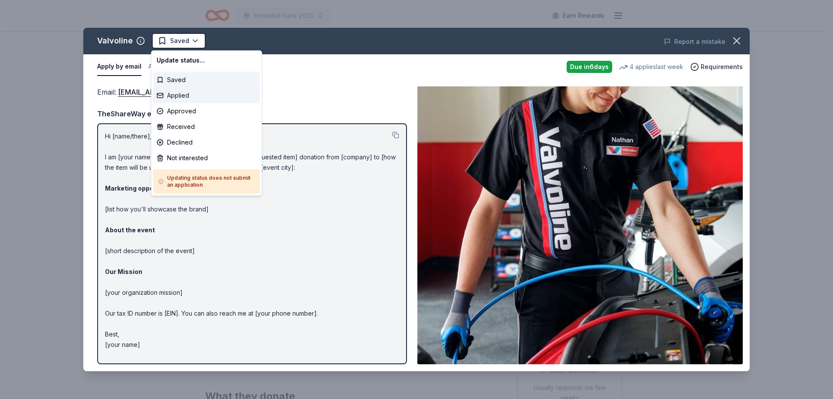
click at [169, 92] on div "Applied" at bounding box center [206, 96] width 107 height 16
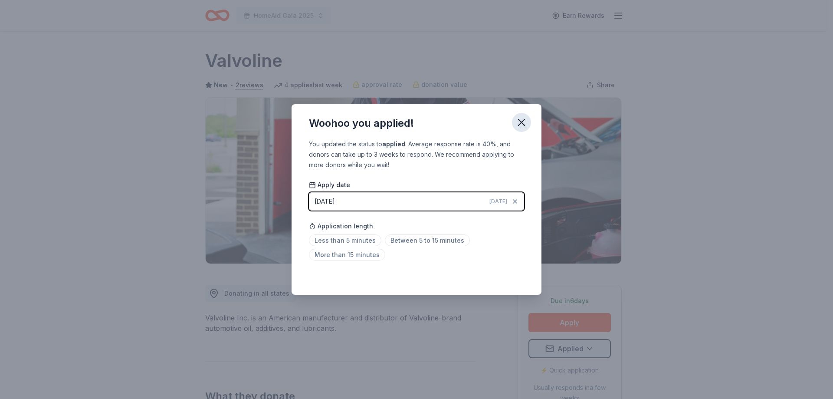
click at [519, 122] on icon "button" at bounding box center [521, 122] width 12 height 12
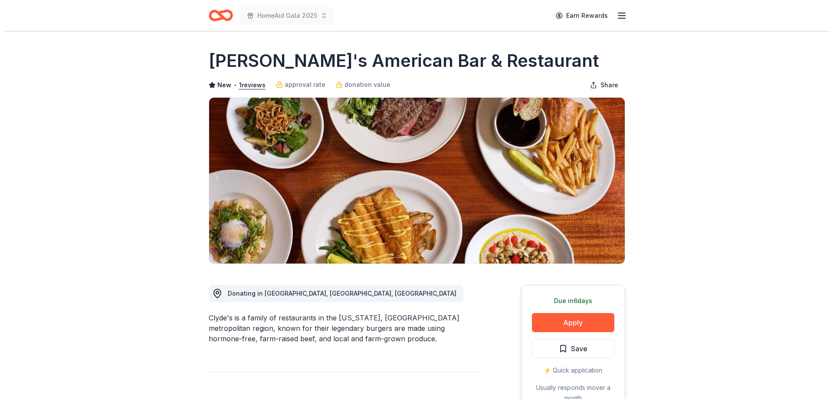
scroll to position [43, 0]
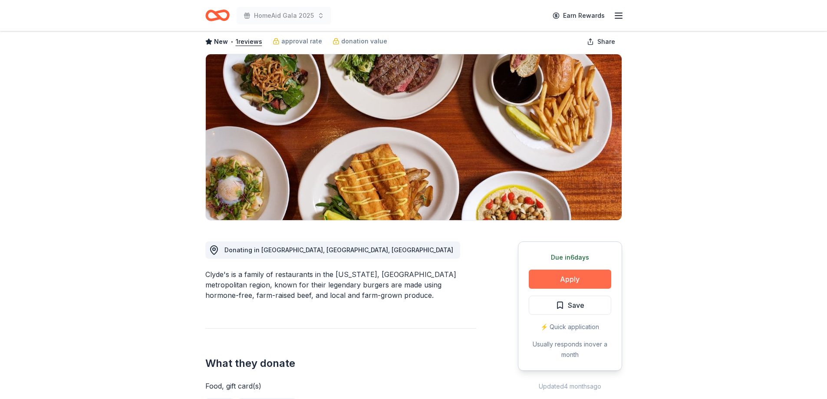
click at [547, 278] on button "Apply" at bounding box center [569, 278] width 82 height 19
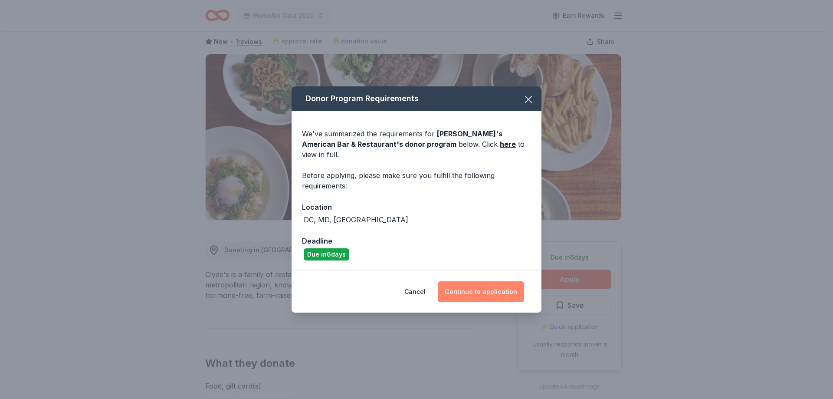
click at [483, 285] on button "Continue to application" at bounding box center [481, 291] width 86 height 21
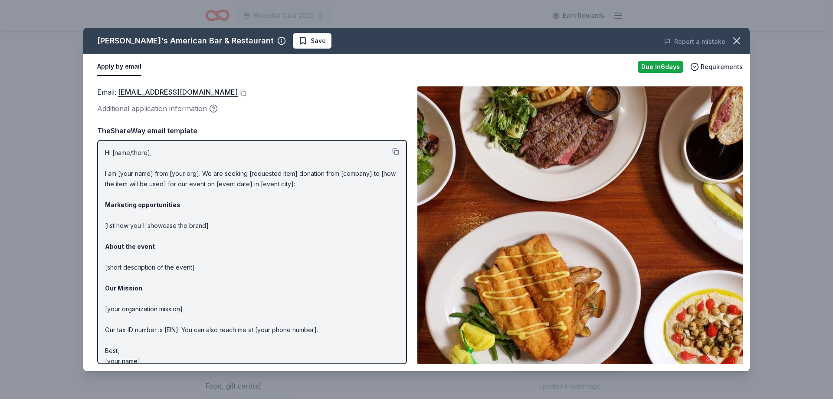
click at [238, 92] on button at bounding box center [242, 92] width 9 height 7
click at [311, 42] on span "Save" at bounding box center [318, 41] width 15 height 10
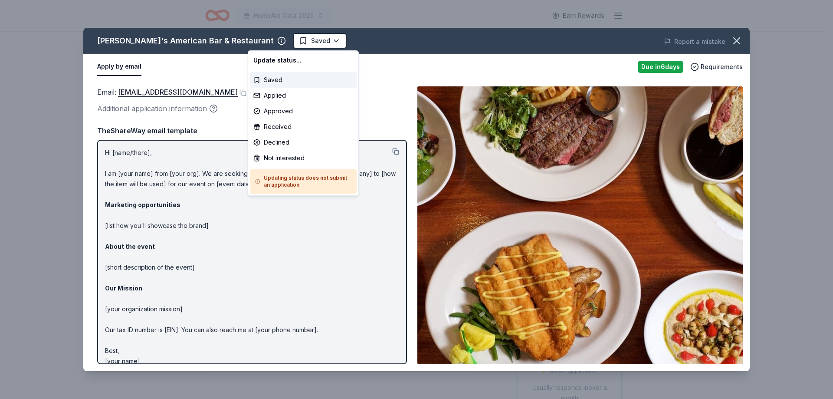
click at [267, 43] on html "HomeAid Gala 2025 Earn Rewards Due [DATE] Share [PERSON_NAME]'s American Bar & …" at bounding box center [416, 199] width 833 height 399
click at [272, 94] on div "Applied" at bounding box center [303, 96] width 107 height 16
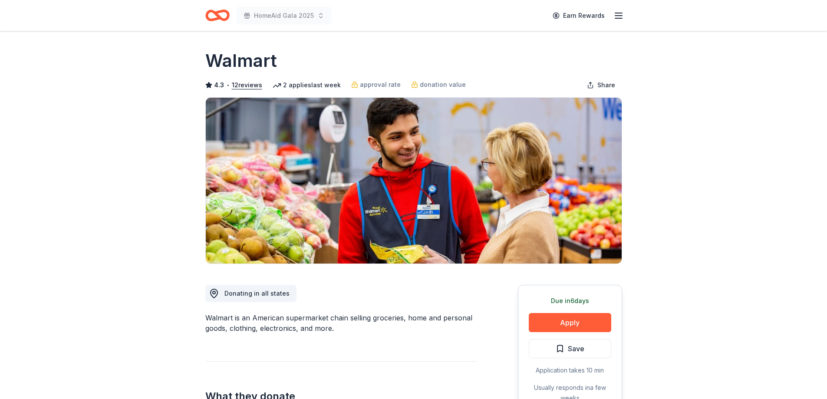
scroll to position [87, 0]
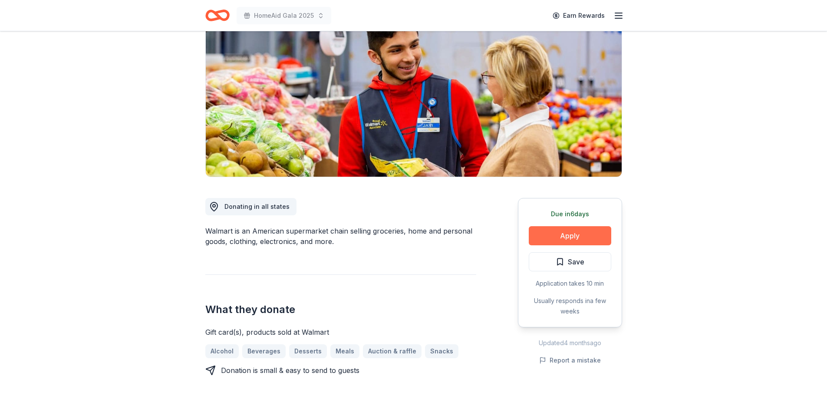
click at [558, 238] on button "Apply" at bounding box center [569, 235] width 82 height 19
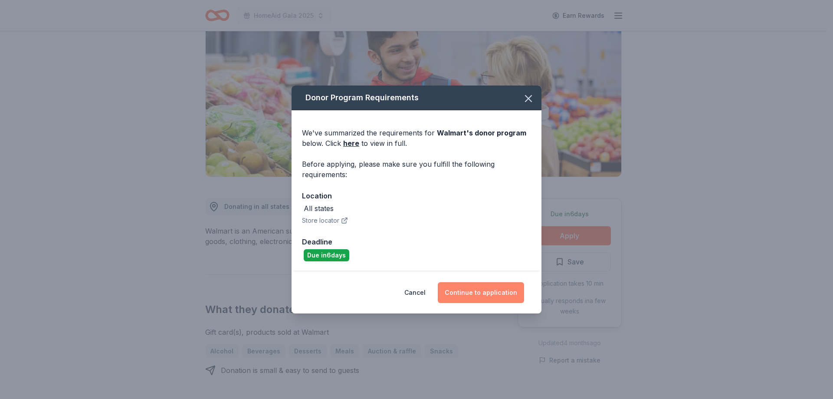
click at [475, 287] on button "Continue to application" at bounding box center [481, 292] width 86 height 21
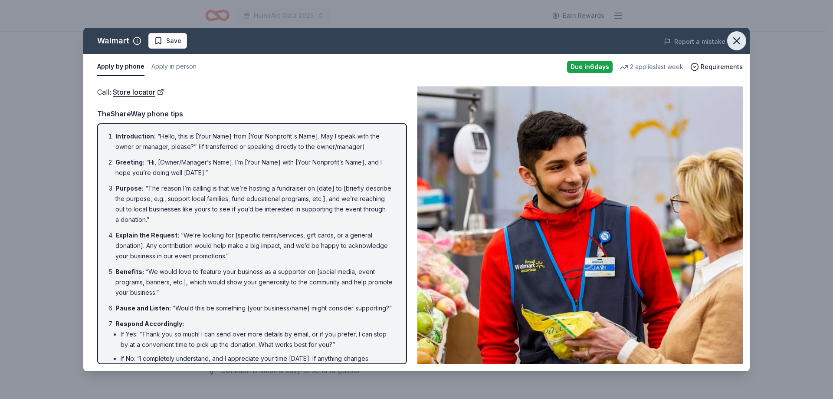
click at [739, 41] on icon "button" at bounding box center [737, 41] width 12 height 12
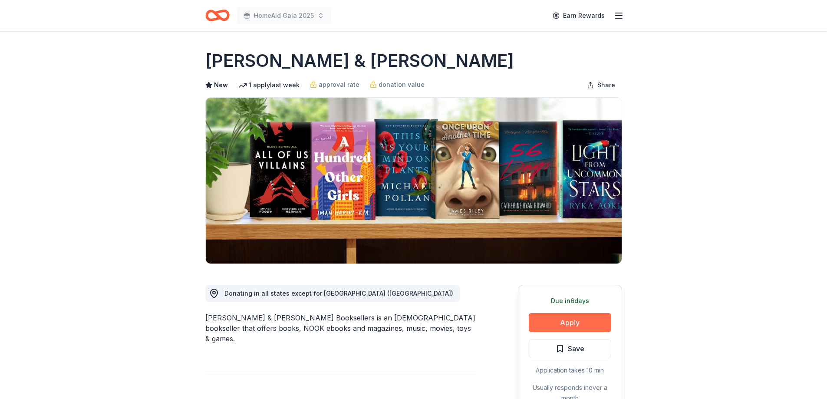
click at [565, 322] on button "Apply" at bounding box center [569, 322] width 82 height 19
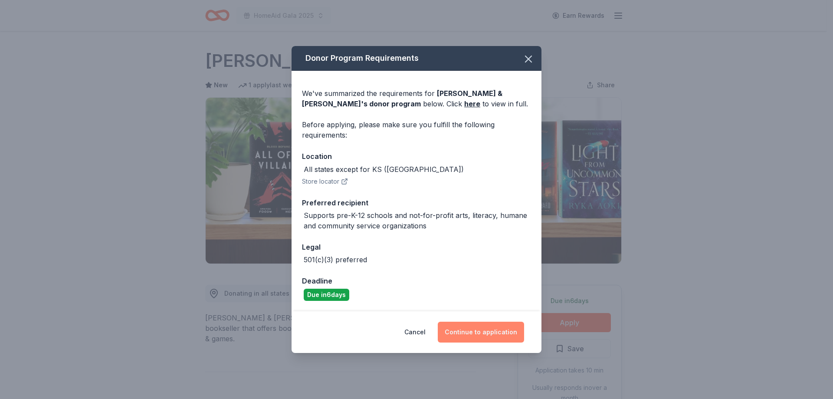
click at [469, 331] on button "Continue to application" at bounding box center [481, 332] width 86 height 21
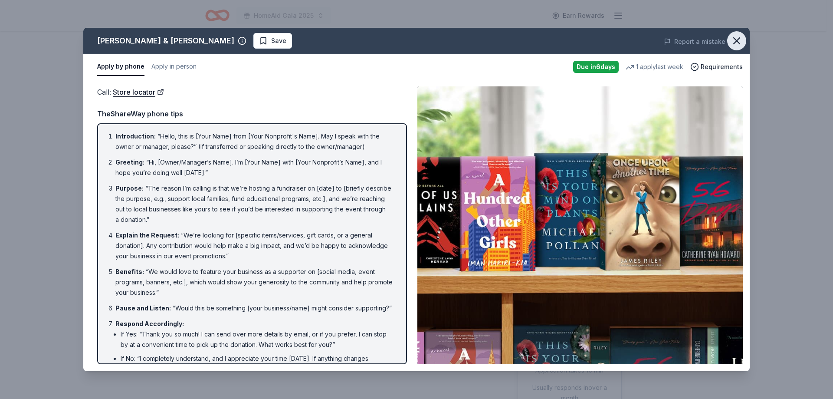
click at [734, 40] on icon "button" at bounding box center [737, 41] width 12 height 12
